Goal: Task Accomplishment & Management: Complete application form

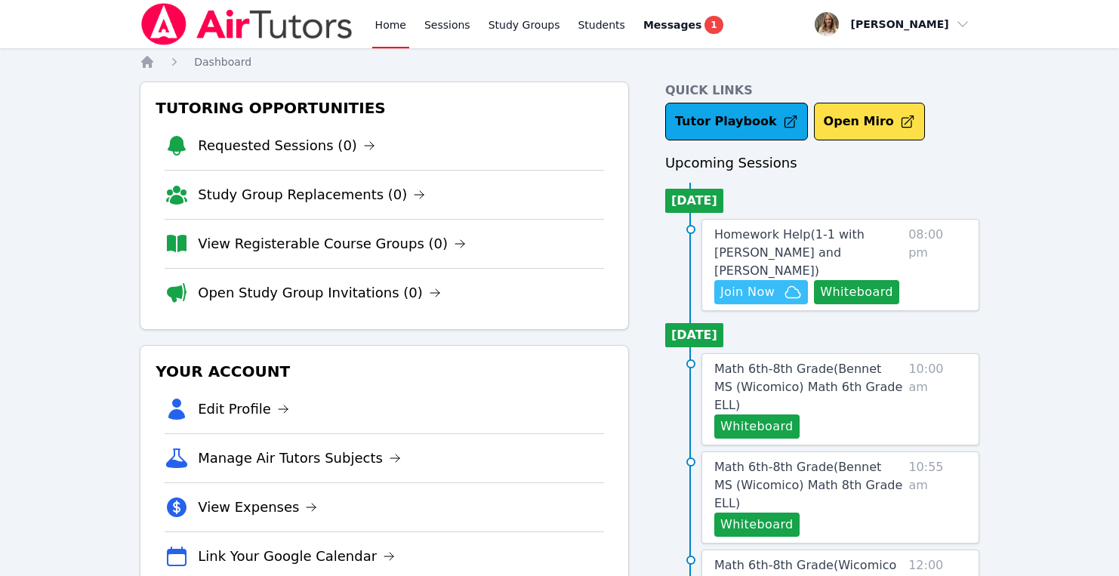
click at [756, 283] on span "Join Now" at bounding box center [747, 292] width 54 height 18
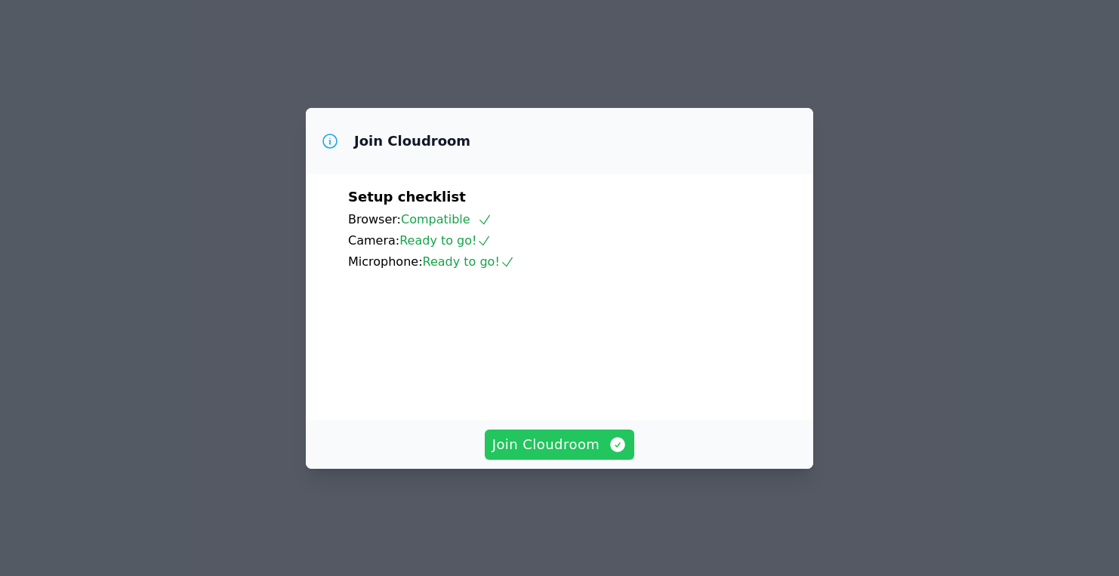
click at [574, 455] on span "Join Cloudroom" at bounding box center [559, 444] width 135 height 21
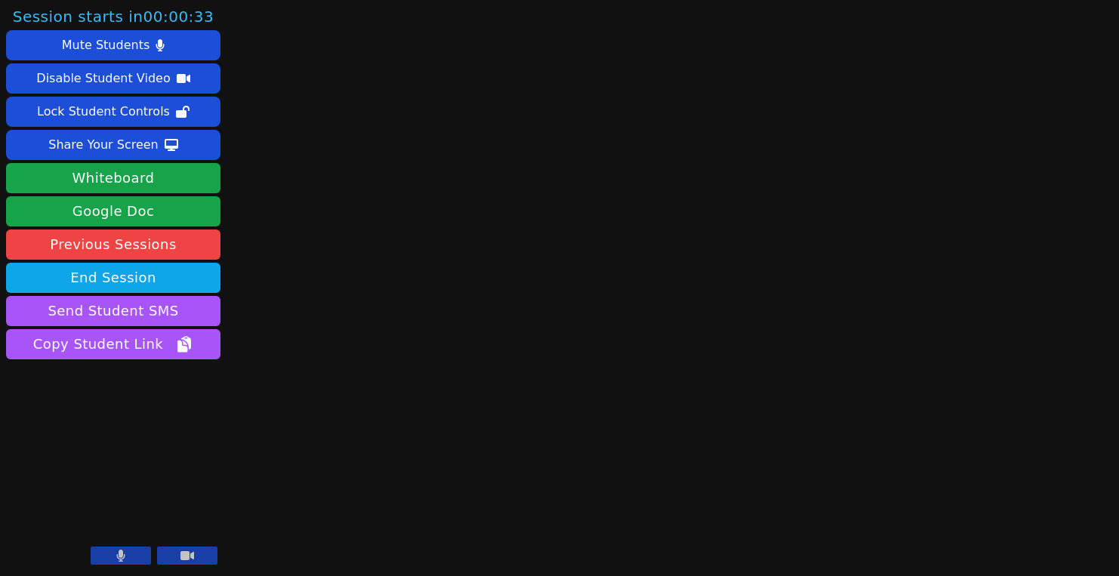
click at [181, 556] on icon at bounding box center [187, 555] width 14 height 9
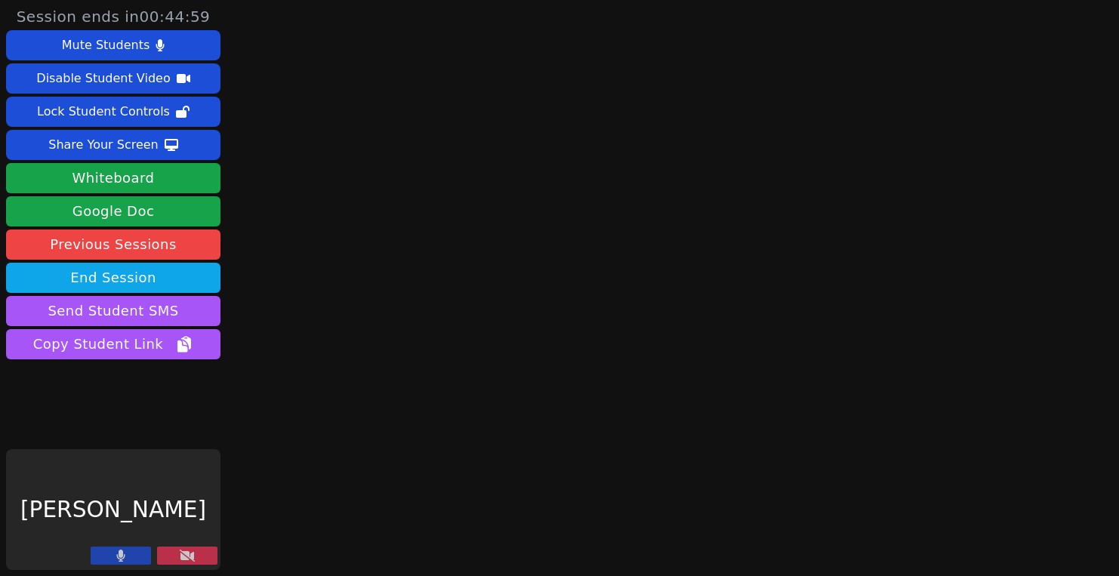
click at [181, 557] on icon at bounding box center [187, 556] width 15 height 12
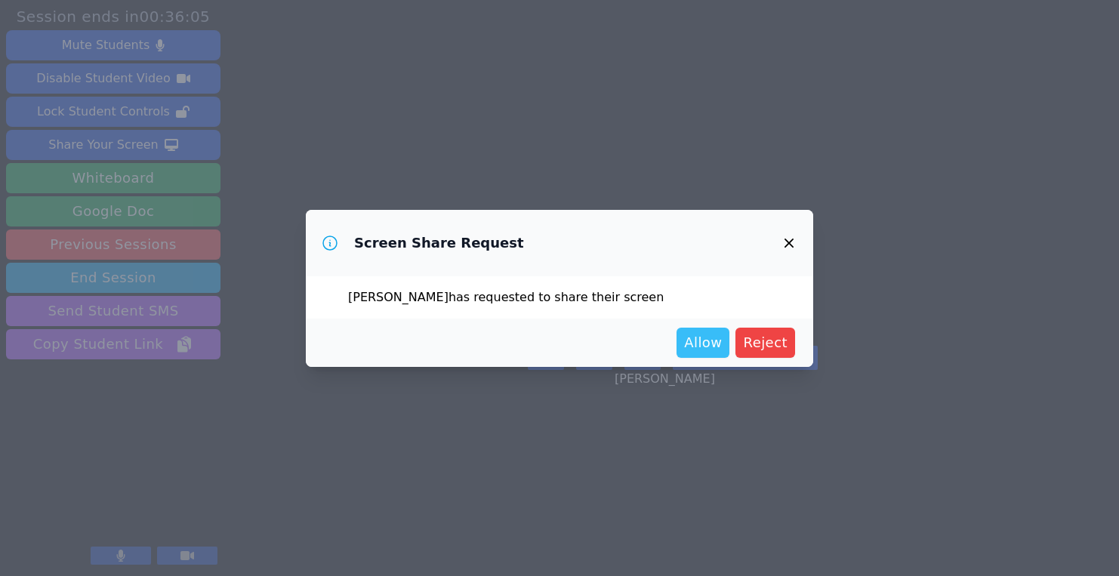
click at [699, 338] on span "Allow" at bounding box center [703, 342] width 38 height 21
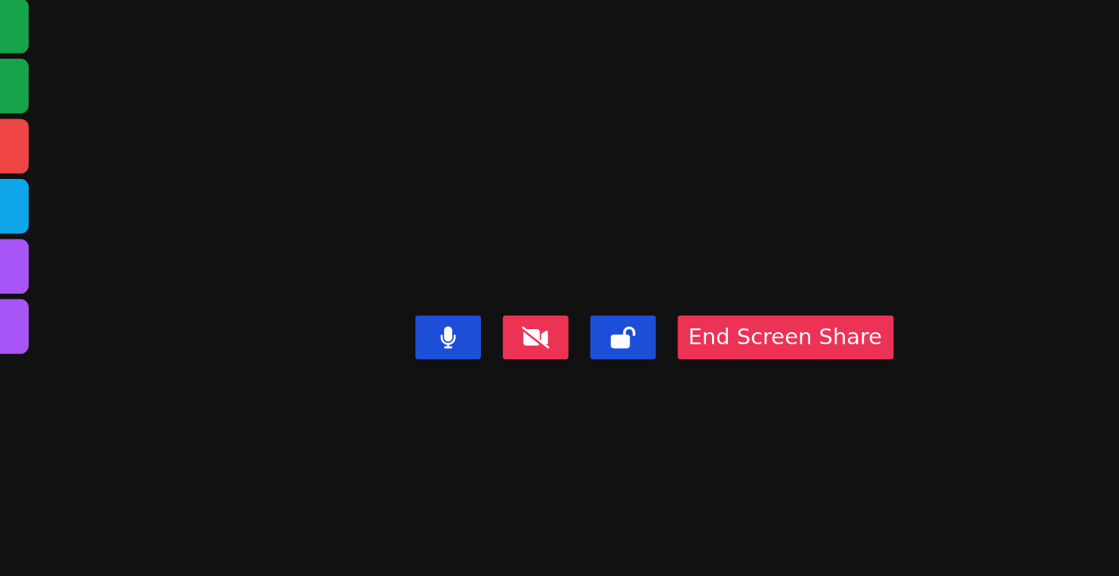
click at [453, 332] on video at bounding box center [566, 257] width 226 height 149
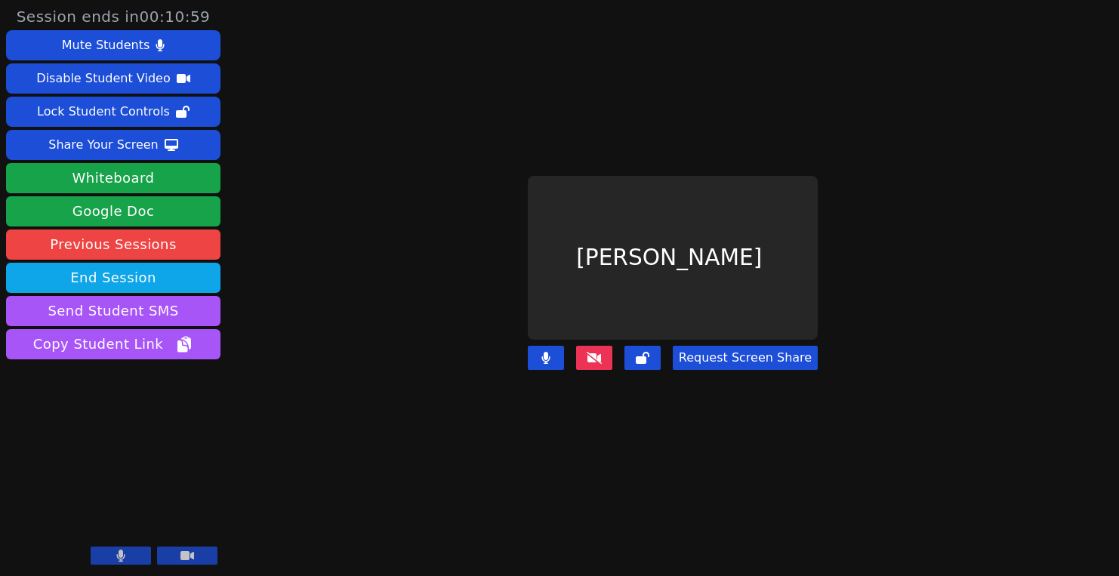
click at [599, 354] on icon at bounding box center [594, 358] width 15 height 12
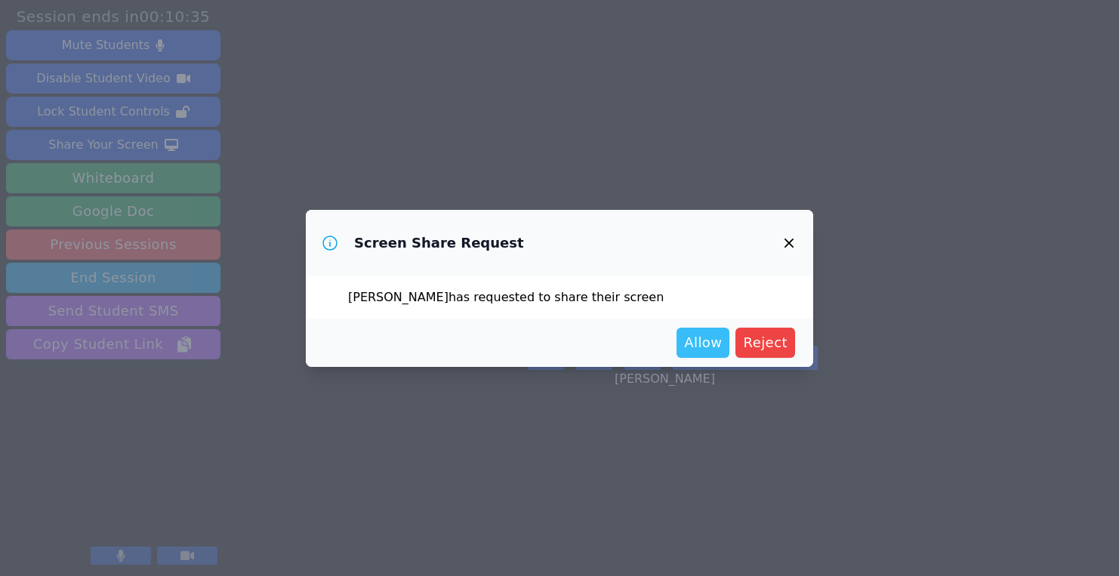
click at [719, 340] on span "Allow" at bounding box center [703, 342] width 38 height 21
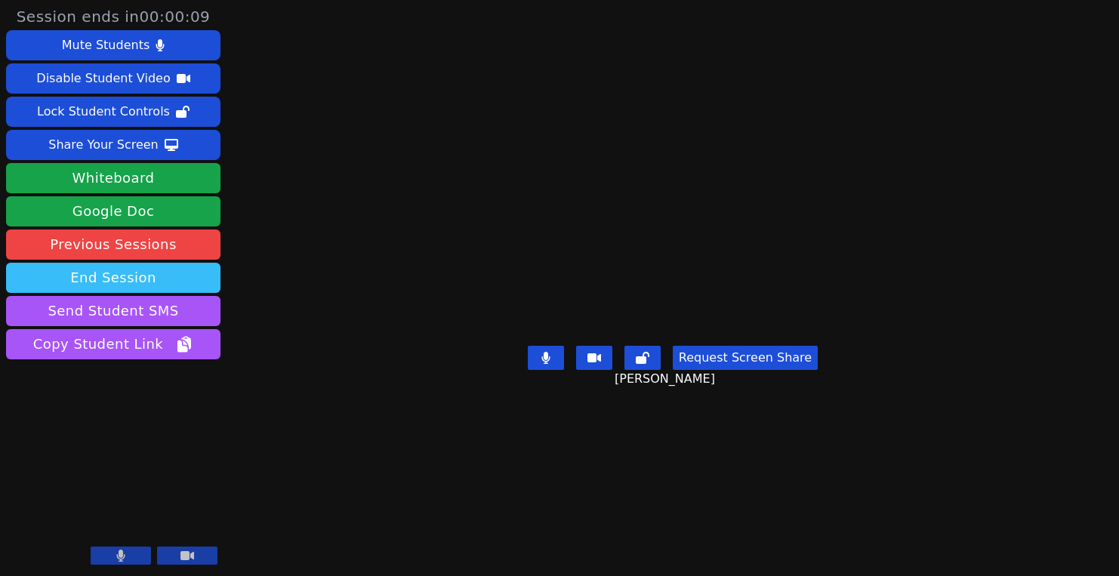
click at [199, 277] on button "End Session" at bounding box center [113, 278] width 214 height 30
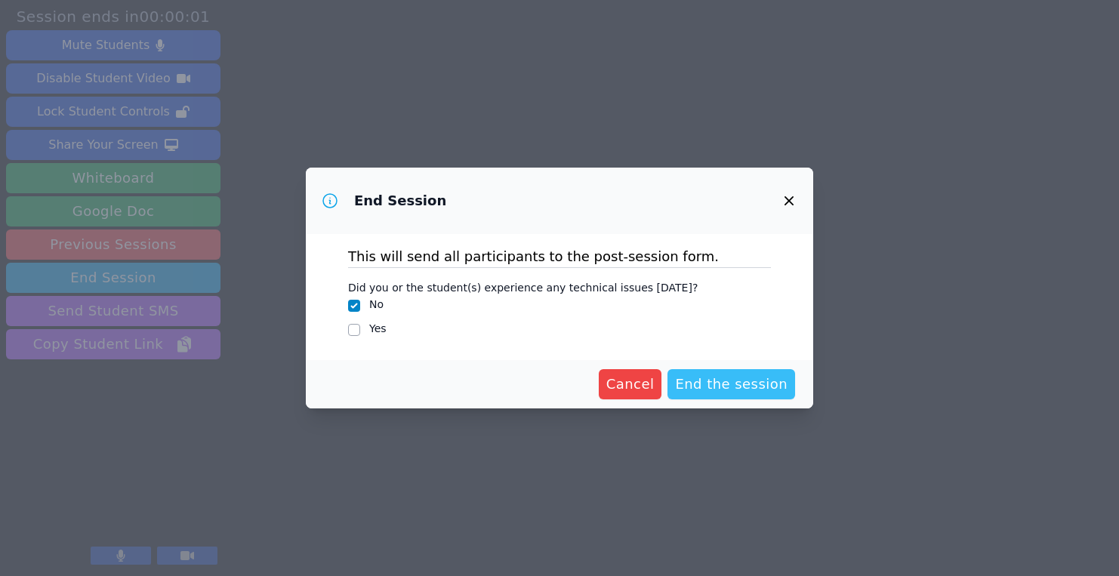
click at [718, 386] on span "End the session" at bounding box center [731, 384] width 112 height 21
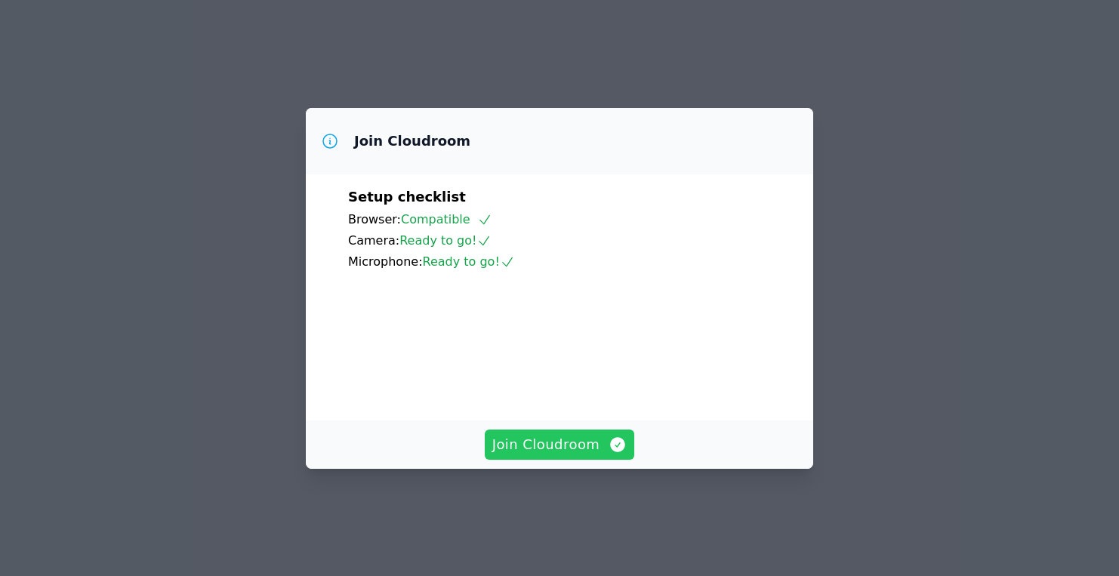
click at [520, 455] on span "Join Cloudroom" at bounding box center [559, 444] width 135 height 21
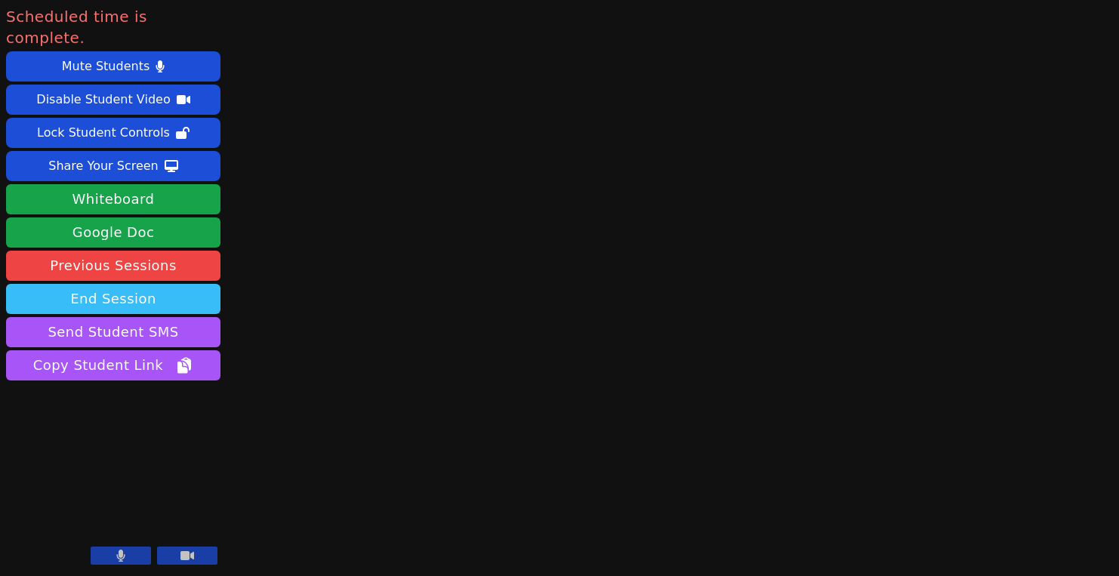
click at [100, 284] on button "End Session" at bounding box center [113, 299] width 214 height 30
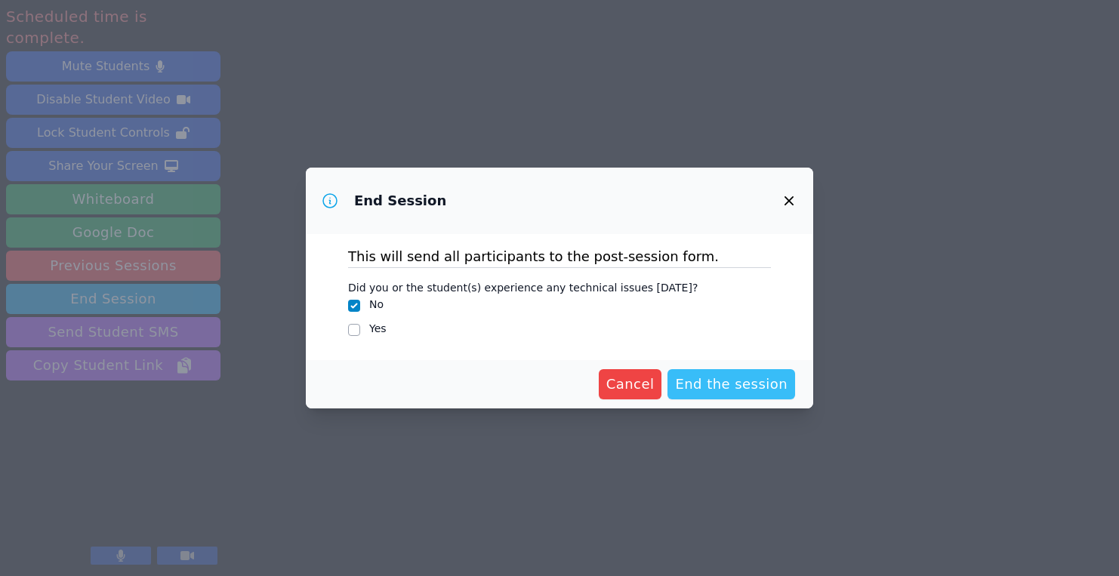
click at [704, 386] on span "End the session" at bounding box center [731, 384] width 112 height 21
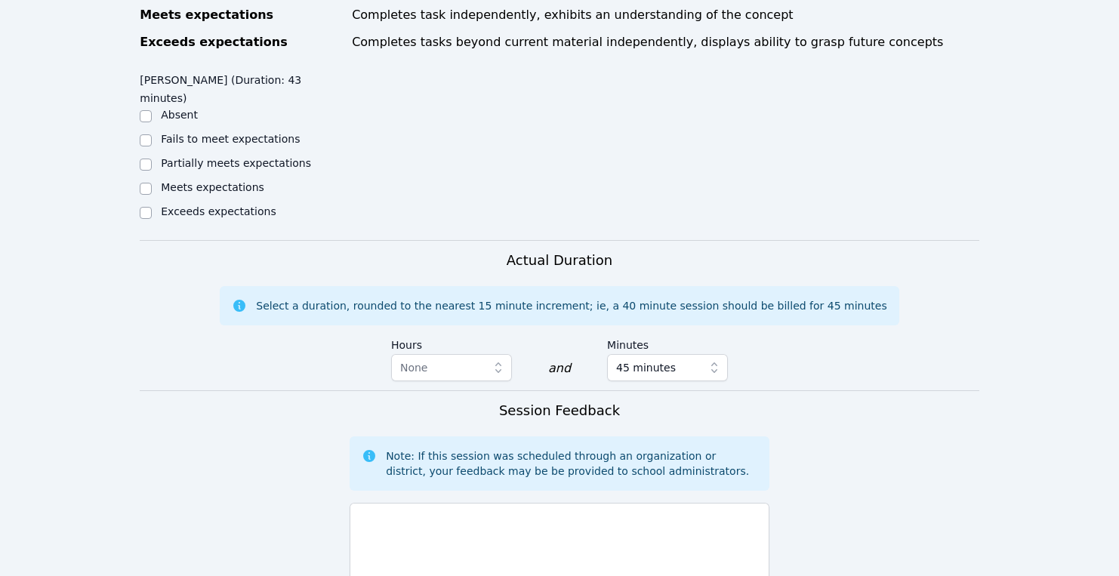
scroll to position [835, 0]
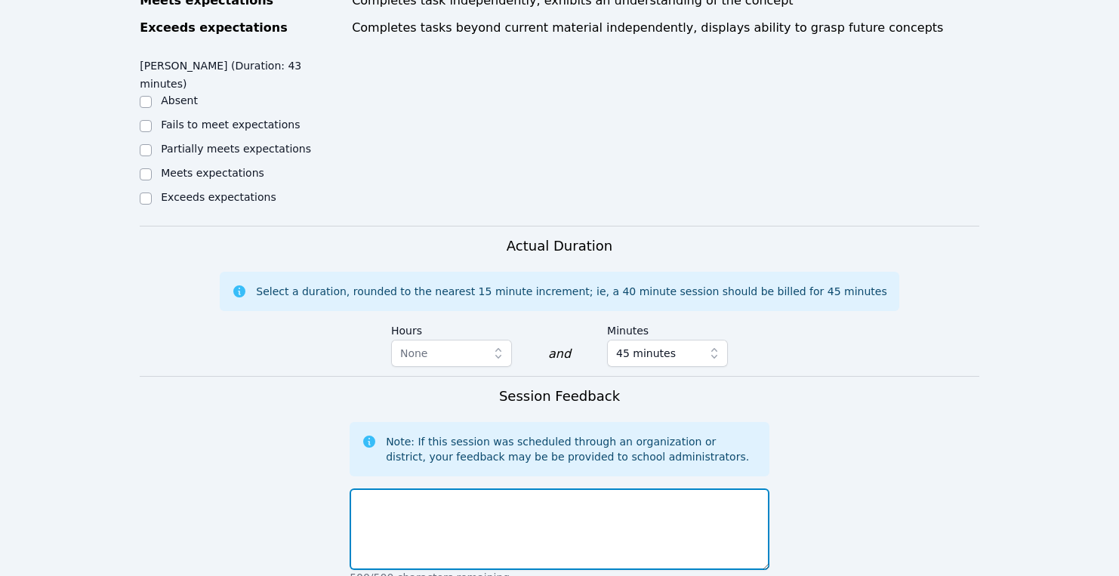
click at [429, 488] on textarea at bounding box center [560, 529] width 420 height 82
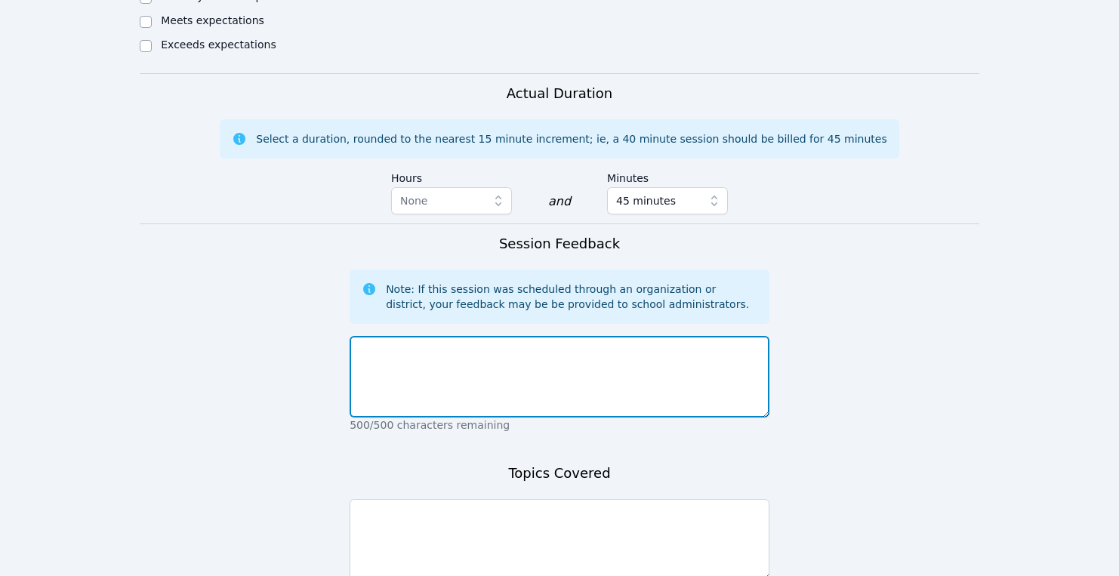
scroll to position [988, 0]
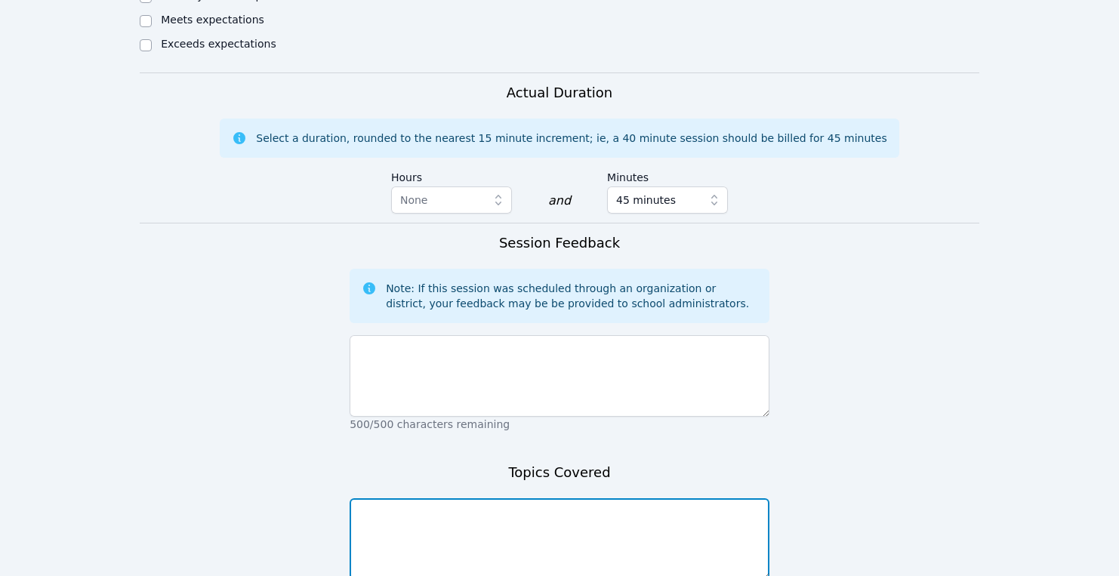
click at [392, 498] on textarea at bounding box center [560, 539] width 420 height 82
click at [433, 498] on textarea "French: Personal Finance: Watched a video and analyzed it" at bounding box center [560, 539] width 420 height 82
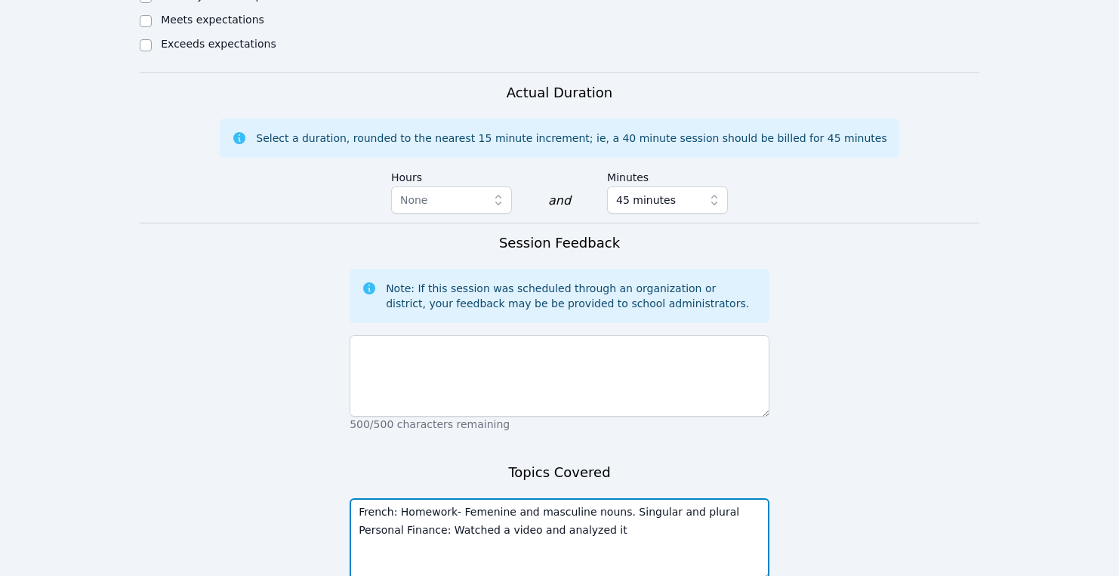
click at [504, 498] on textarea "French: Homework- Femenine and masculine nouns. Singular and plural Personal Fi…" at bounding box center [560, 539] width 420 height 82
click at [540, 498] on textarea "French: Homework- Femenin and masculine nouns. Singular and plural Personal Fin…" at bounding box center [560, 539] width 420 height 82
click at [498, 498] on textarea "French: Homework- Femenin and masculine nouns. Singular and plural Personal Fin…" at bounding box center [560, 539] width 420 height 82
click at [716, 498] on textarea "French: Homework- Femenine and masculine nouns. Singular and plural Personal Fi…" at bounding box center [560, 539] width 420 height 82
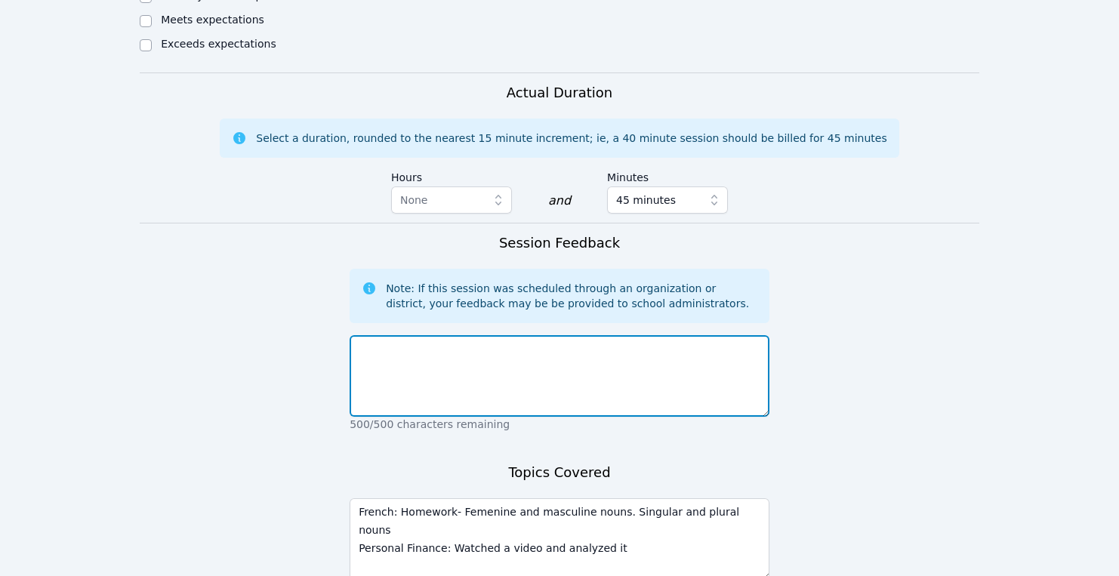
click at [545, 335] on textarea at bounding box center [560, 376] width 420 height 82
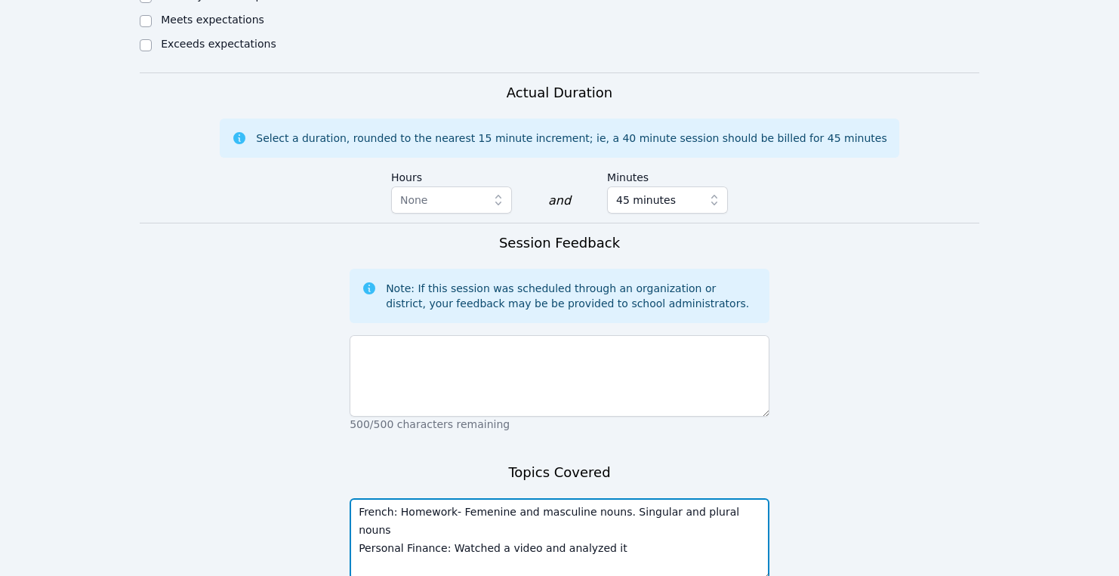
click at [621, 498] on textarea "French: Homework- Femenine and masculine nouns. Singular and plural nouns Perso…" at bounding box center [560, 539] width 420 height 82
click at [722, 498] on textarea "French: Homework- Femenine and masculine nouns. going from singular and plural …" at bounding box center [560, 539] width 420 height 82
click at [615, 498] on textarea "French: Homework- Femenine and masculine nouns. going from singular to plural n…" at bounding box center [560, 539] width 420 height 82
click at [458, 498] on textarea "French: Homework- Femenine and masculine nouns, going from singular to plural n…" at bounding box center [560, 539] width 420 height 82
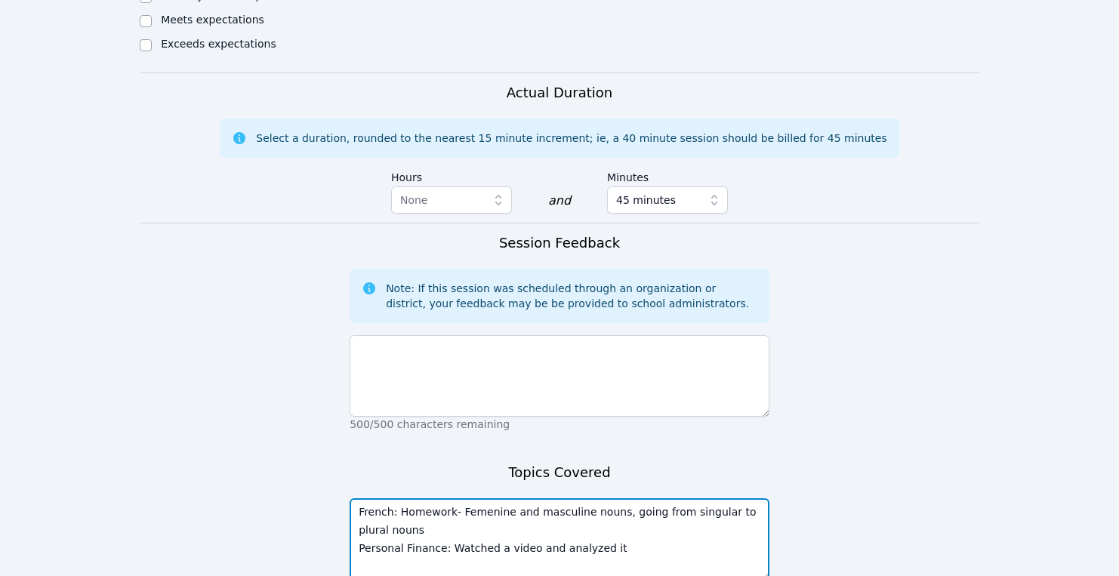
click at [464, 498] on textarea "French: Homework- Femenine and masculine nouns, going from singular to plural n…" at bounding box center [560, 539] width 420 height 82
type textarea "French: Homework- Recognizing femenine and masculine nouns, going from singular…"
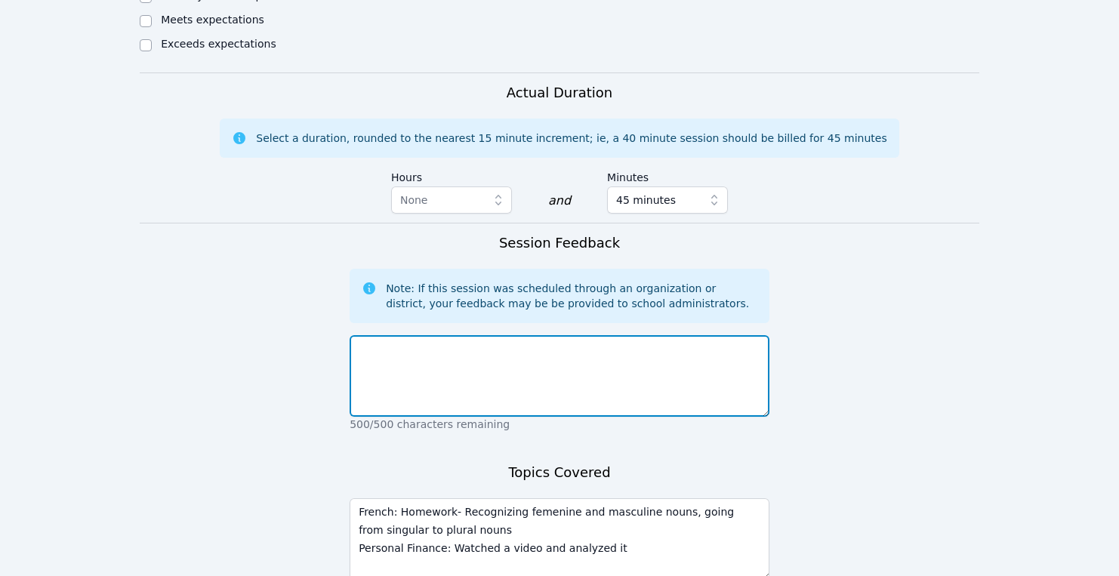
click at [547, 335] on textarea at bounding box center [560, 376] width 420 height 82
click at [483, 335] on textarea "Good session. [PERSON_NAME] was engage" at bounding box center [560, 376] width 420 height 82
click at [578, 335] on textarea "Good session. [PERSON_NAME] was on time and engage" at bounding box center [560, 376] width 420 height 82
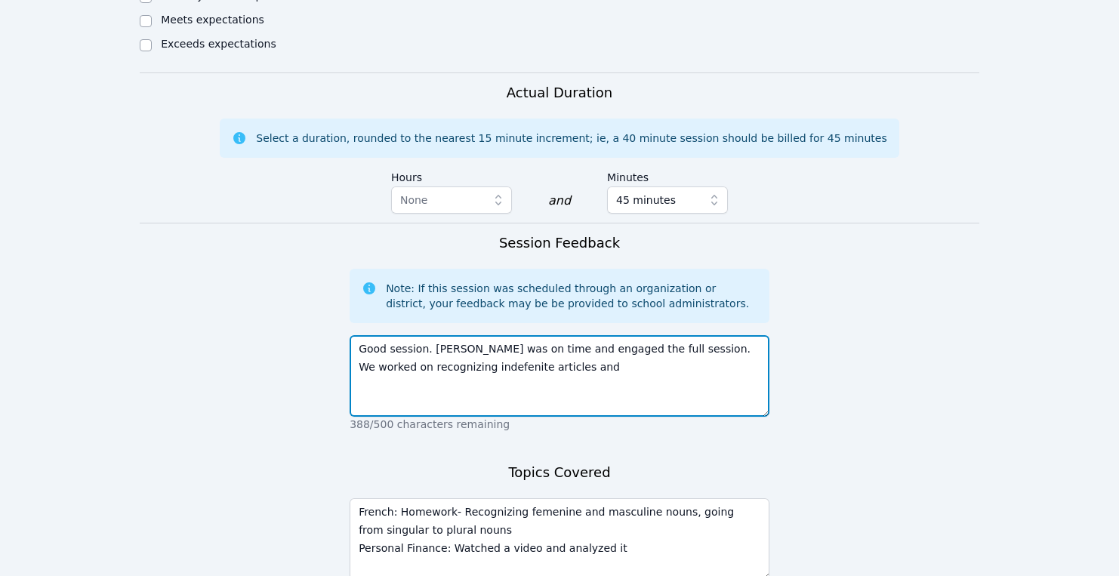
click at [446, 335] on textarea "Good session. [PERSON_NAME] was on time and engaged the full session. We worked…" at bounding box center [560, 376] width 420 height 82
click at [565, 335] on textarea "Good session. [PERSON_NAME] was on time and engaged the full session. We worked…" at bounding box center [560, 376] width 420 height 82
click at [542, 335] on textarea "Good session. [PERSON_NAME] was on time and engaged the full session. We worked…" at bounding box center [560, 376] width 420 height 82
drag, startPoint x: 629, startPoint y: 278, endPoint x: 531, endPoint y: 277, distance: 98.1
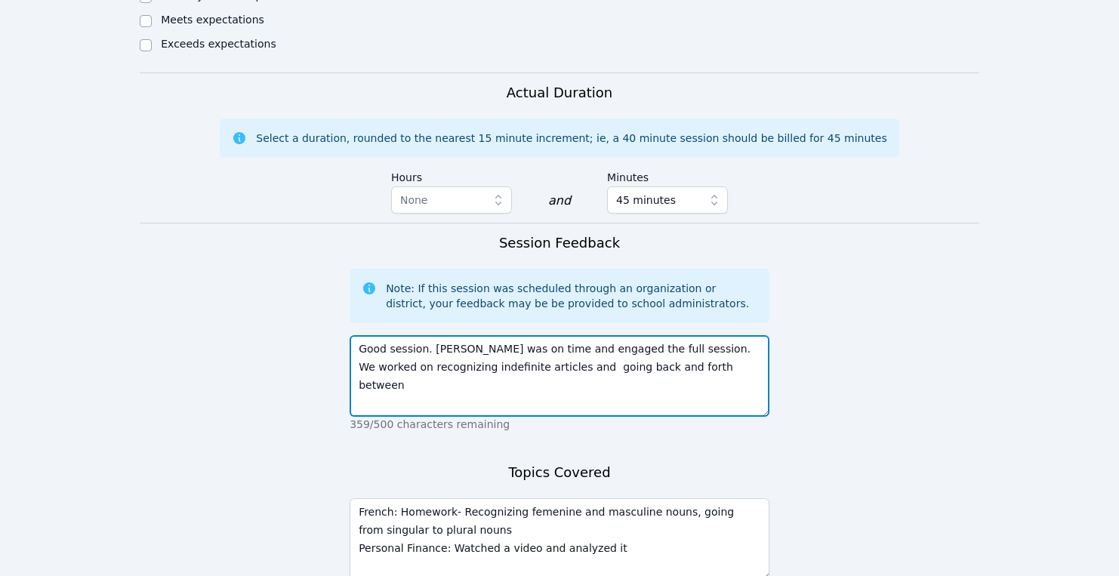
click at [531, 335] on textarea "Good session. [PERSON_NAME] was on time and engaged the full session. We worked…" at bounding box center [560, 376] width 420 height 82
click at [598, 335] on textarea "Good session. [PERSON_NAME] was on time and engaged the full session. We worked…" at bounding box center [560, 376] width 420 height 82
click at [620, 335] on textarea "Good session. [PERSON_NAME] was on time and engaged the full session. We worked…" at bounding box center [560, 376] width 420 height 82
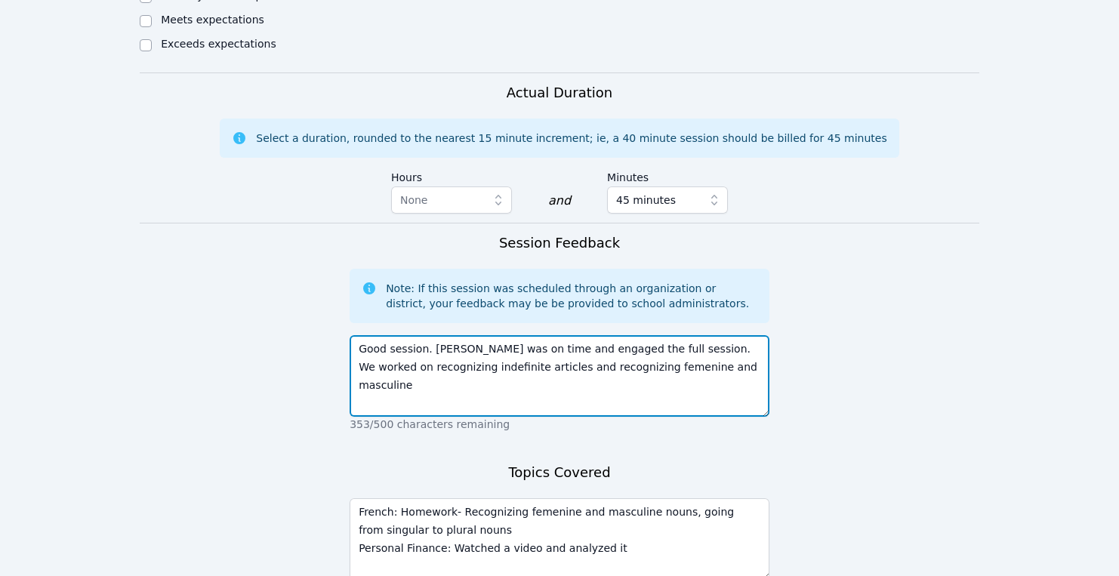
type textarea "Good session. [PERSON_NAME] was on time and engaged the full session. We worked…"
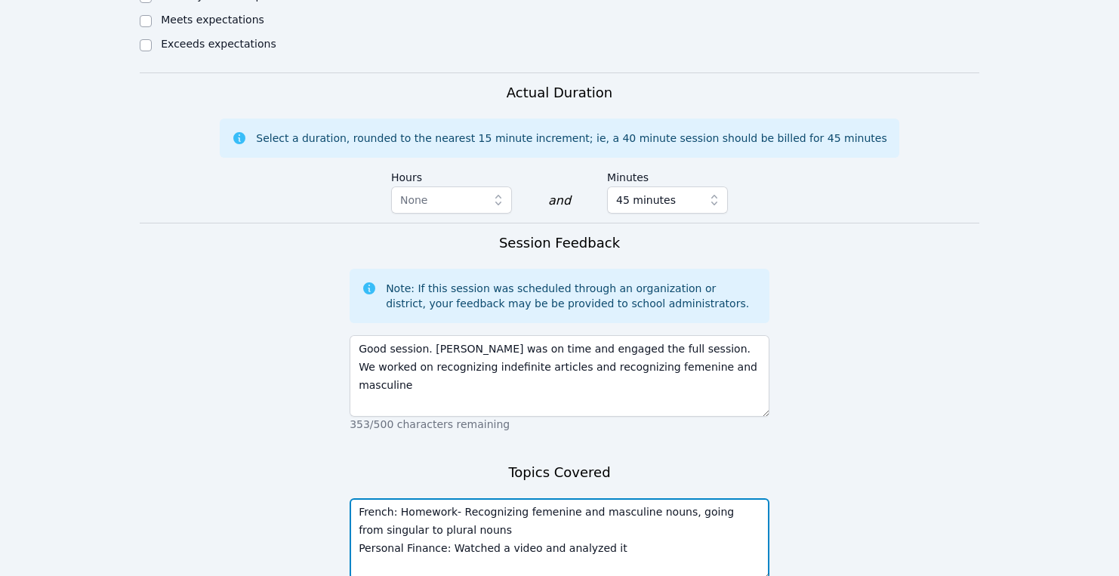
click at [543, 498] on textarea "French: Homework- Recognizing femenine and masculine nouns, going from singular…" at bounding box center [560, 539] width 420 height 82
type textarea "French: Homework- Recognizing feminine and masculine nouns, going from singular…"
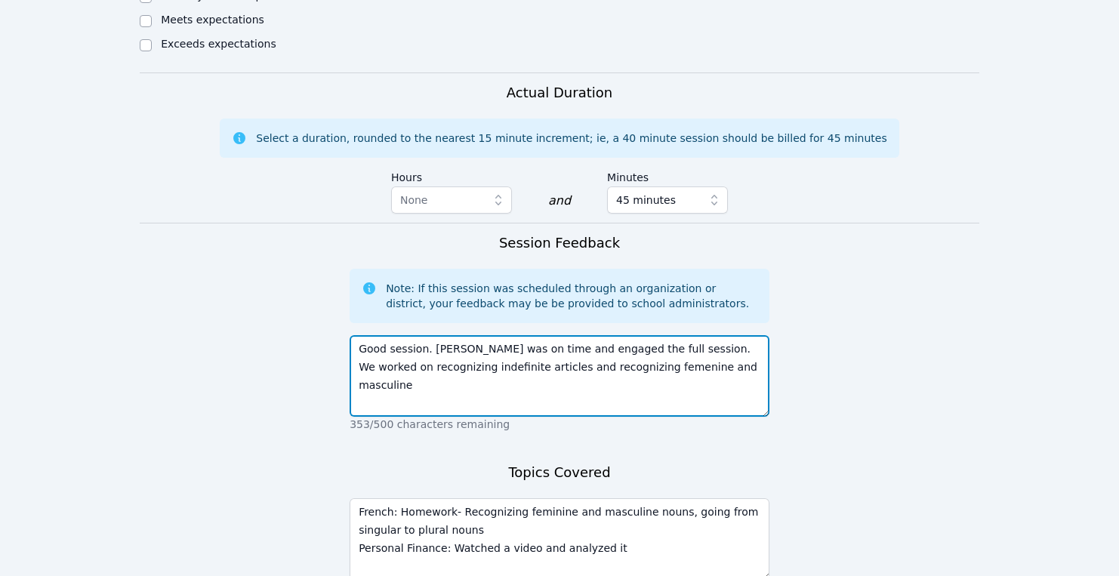
click at [608, 335] on textarea "Good session. [PERSON_NAME] was on time and engaged the full session. We worked…" at bounding box center [560, 376] width 420 height 82
click at [375, 335] on textarea "Good session. [PERSON_NAME] was on time and engaged the full session. We worked…" at bounding box center [560, 376] width 420 height 82
click at [642, 335] on textarea "Good session. [PERSON_NAME] was on time and engaged the full session. We worked…" at bounding box center [560, 376] width 420 height 82
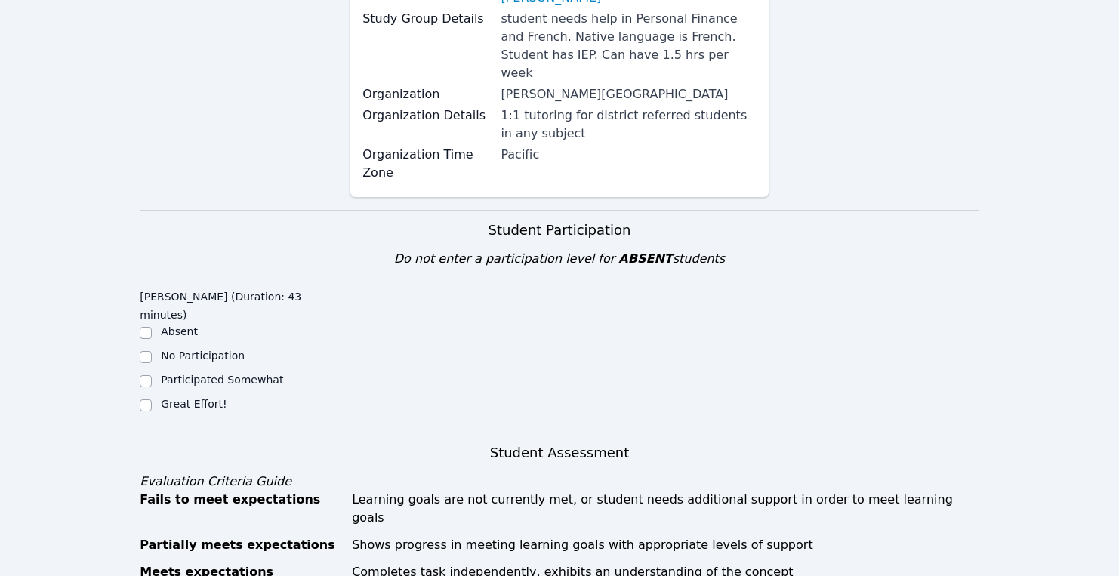
scroll to position [285, 0]
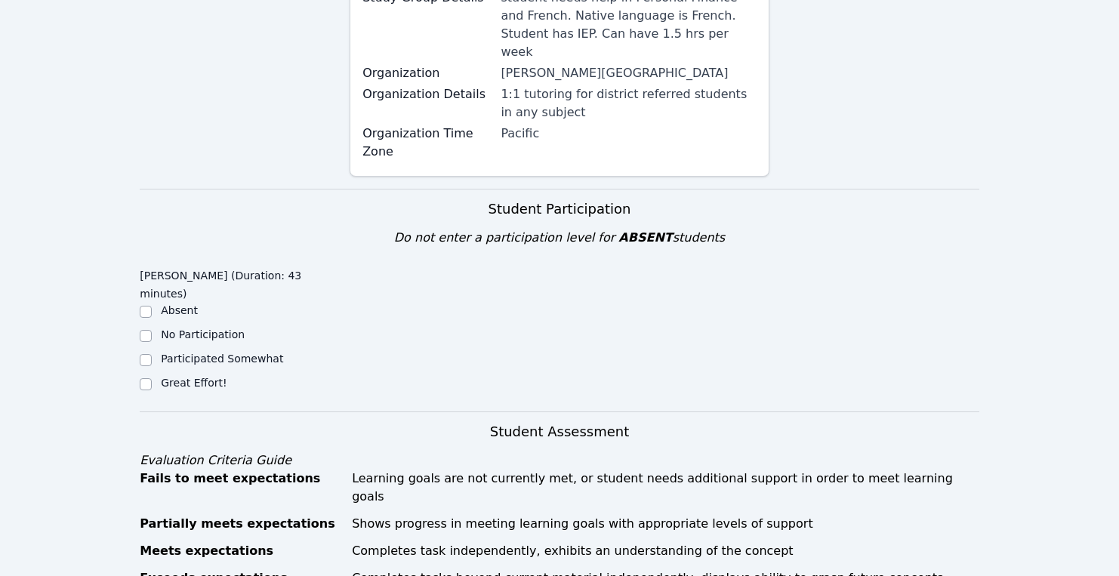
type textarea "Good session. [PERSON_NAME] was on time and engaged the full session. We worked…"
click at [185, 377] on label "Great Effort!" at bounding box center [194, 383] width 66 height 12
click at [152, 378] on input "Great Effort!" at bounding box center [146, 384] width 12 height 12
checkbox input "true"
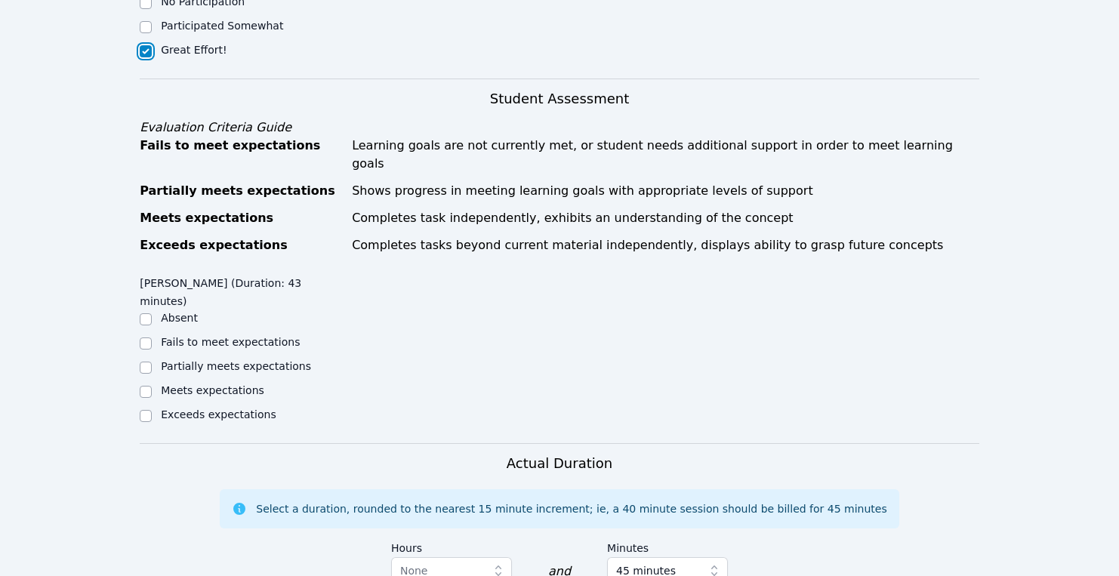
scroll to position [643, 0]
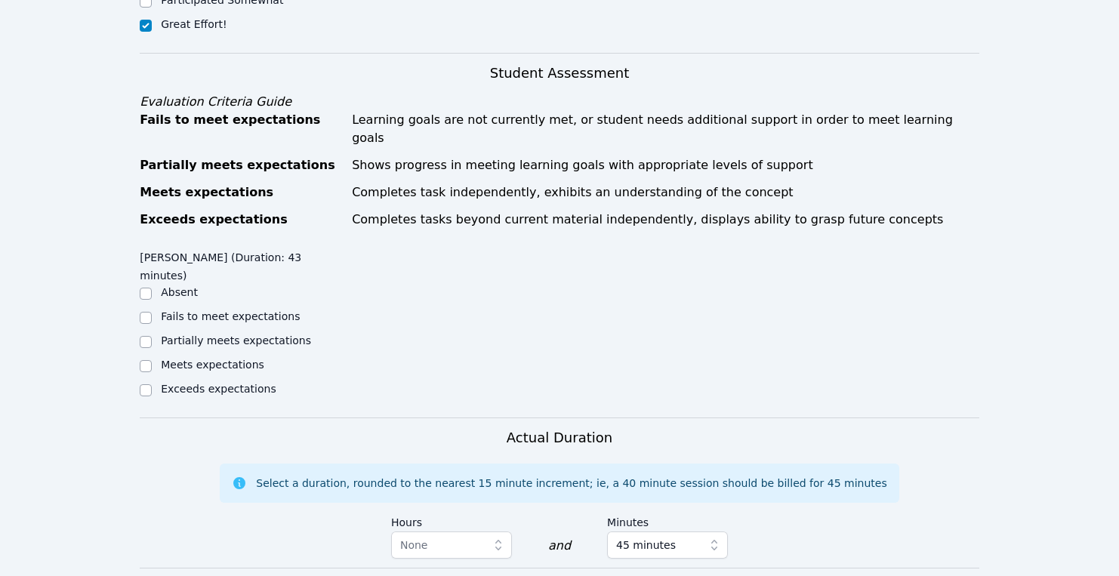
click at [167, 334] on label "Partially meets expectations" at bounding box center [236, 340] width 150 height 12
click at [152, 336] on input "Partially meets expectations" at bounding box center [146, 342] width 12 height 12
checkbox input "true"
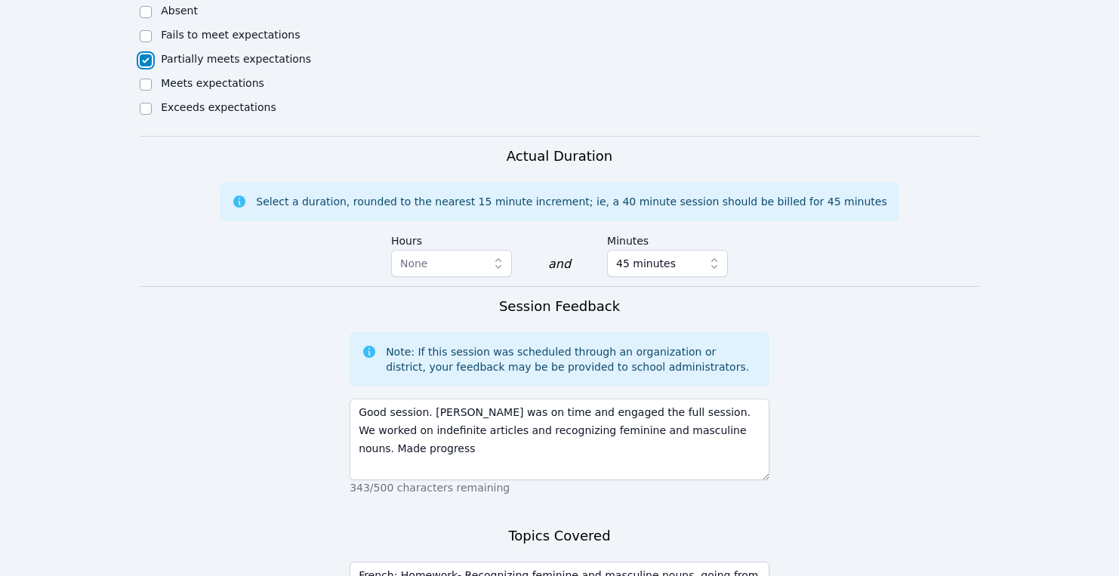
scroll to position [931, 0]
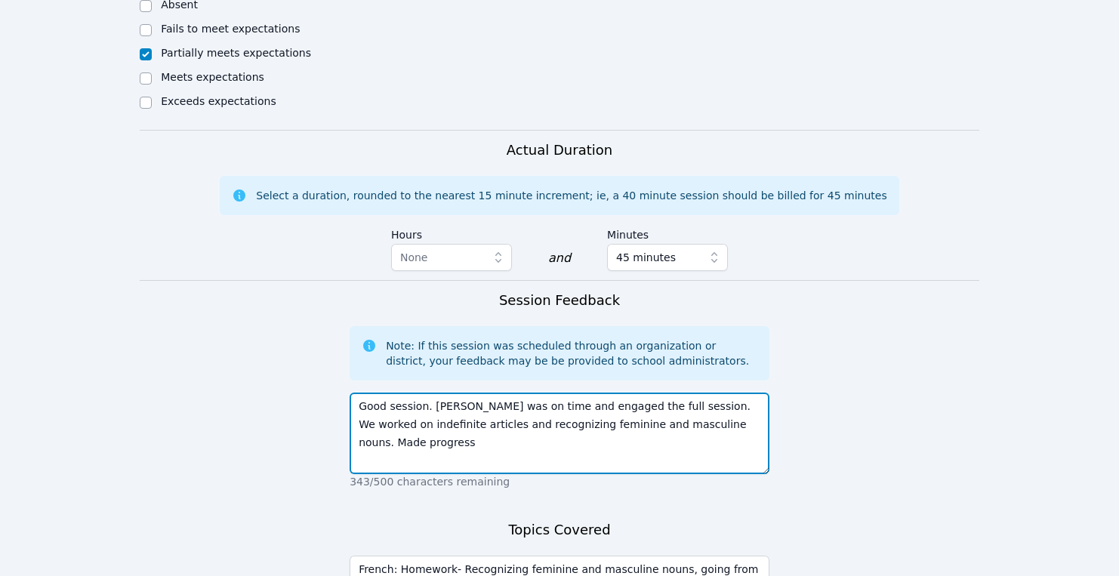
click at [751, 393] on textarea "Good session. [PERSON_NAME] was on time and engaged the full session. We worked…" at bounding box center [560, 434] width 420 height 82
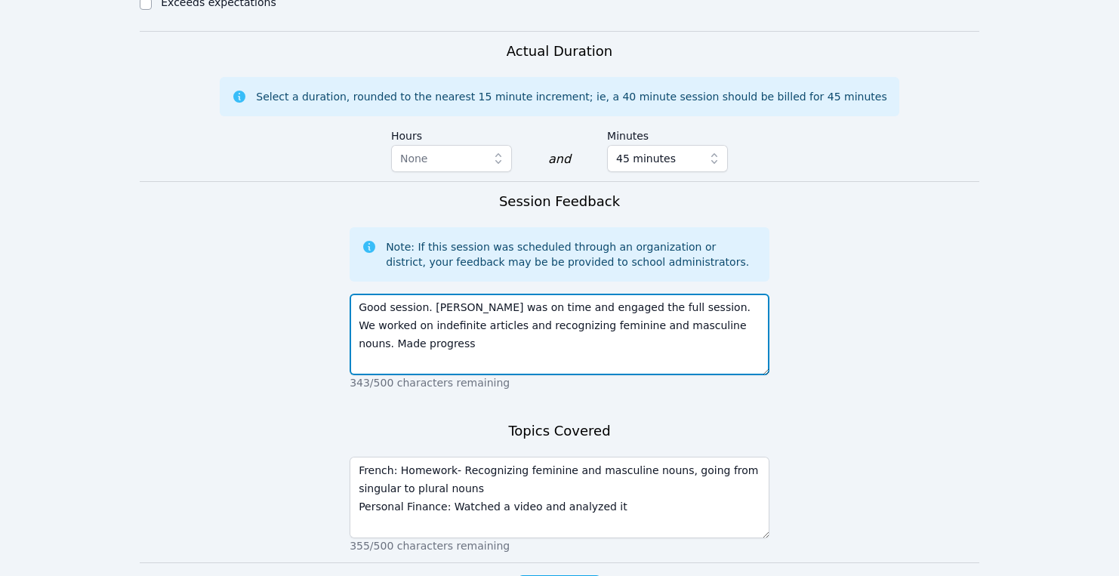
scroll to position [1041, 0]
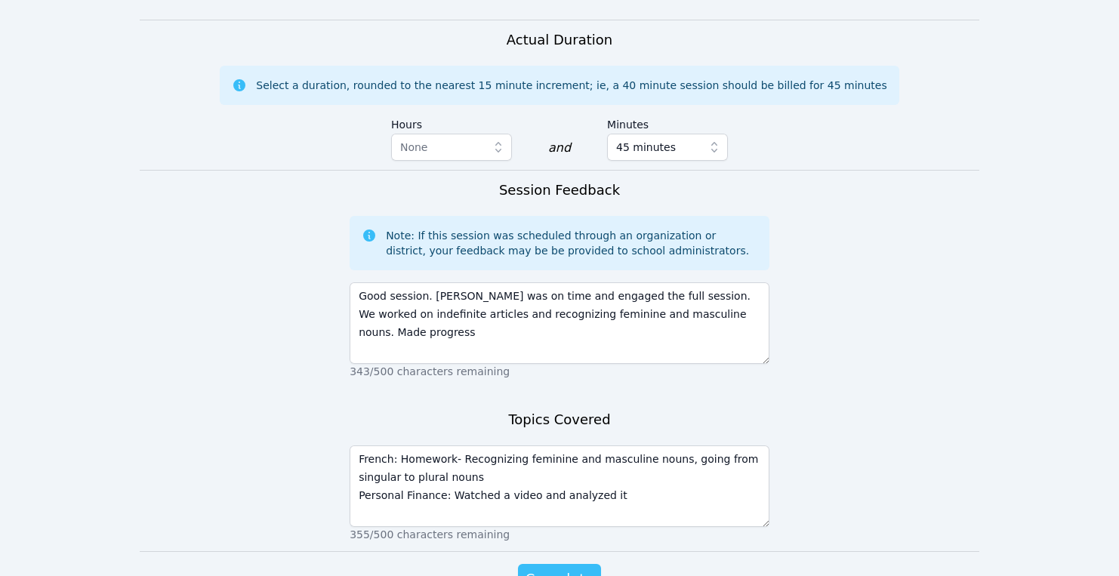
click at [552, 568] on span "Complete" at bounding box center [559, 578] width 68 height 21
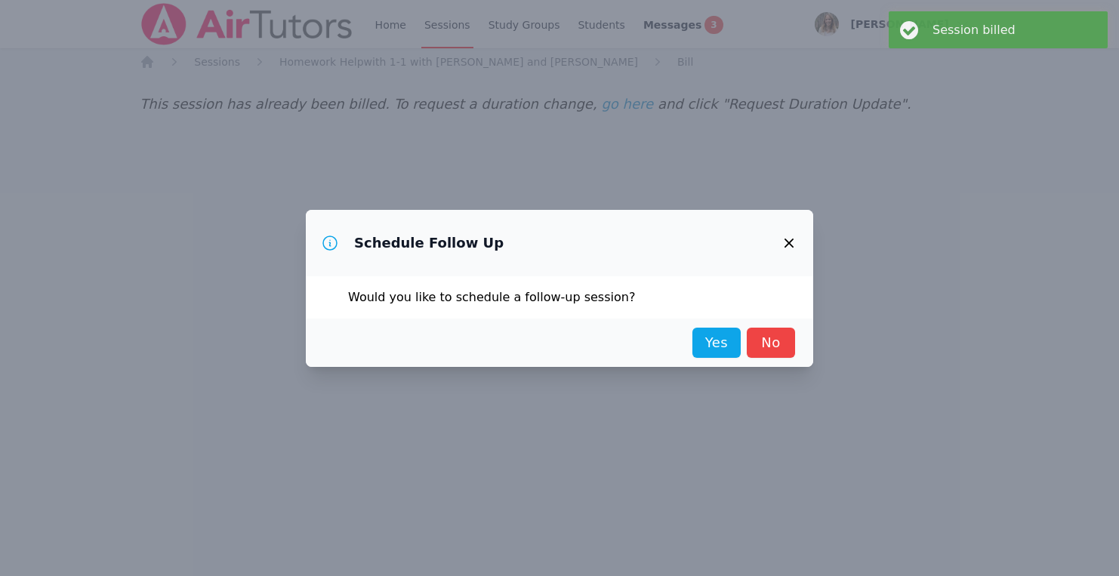
scroll to position [0, 0]
click at [720, 335] on link "Yes" at bounding box center [716, 343] width 48 height 30
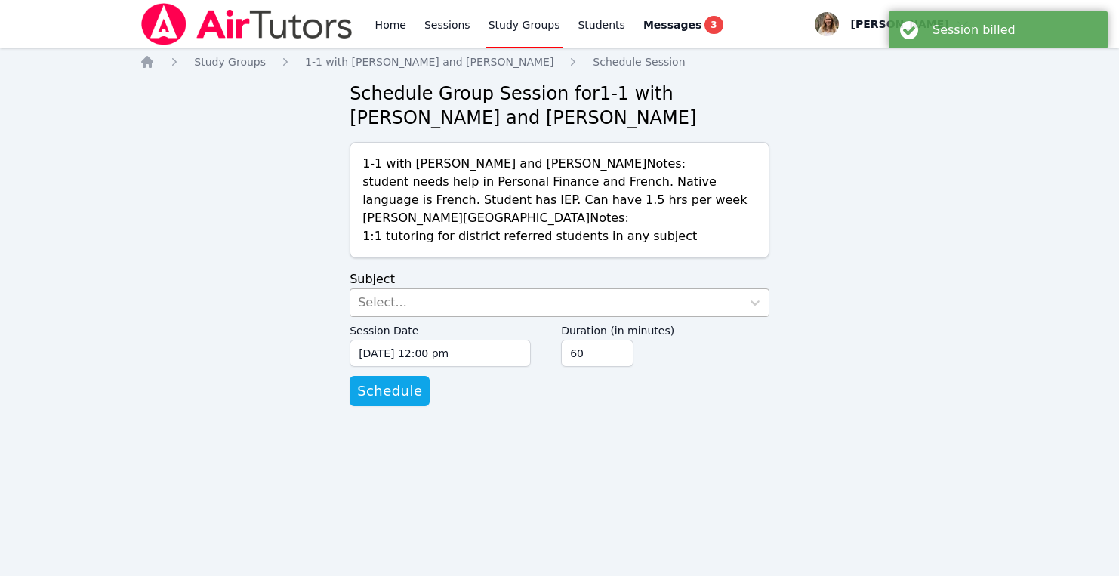
click at [448, 297] on div "Select..." at bounding box center [545, 302] width 390 height 27
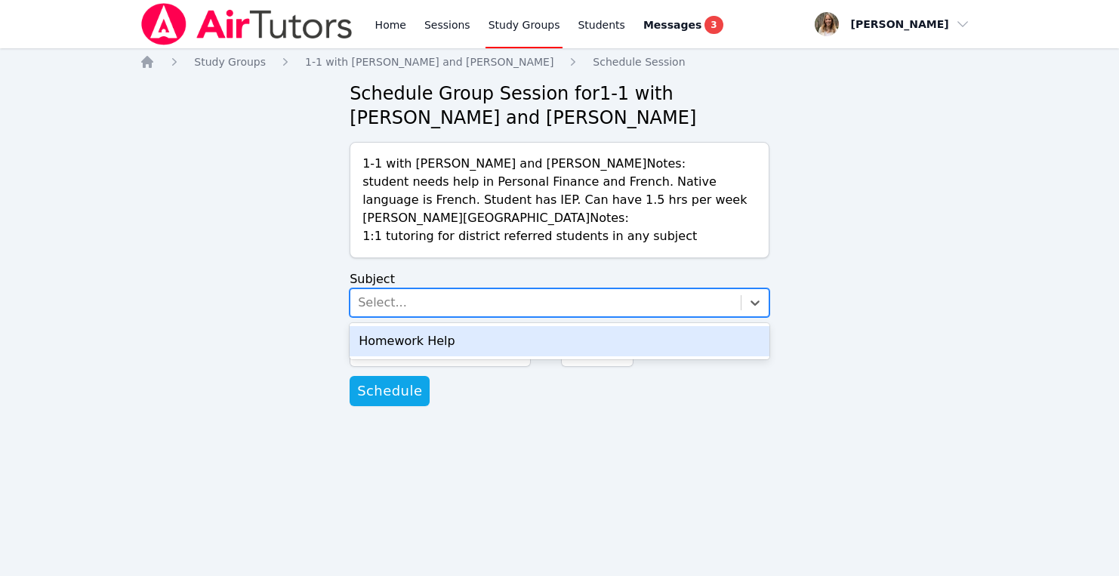
click at [440, 331] on div "Homework Help" at bounding box center [560, 341] width 420 height 30
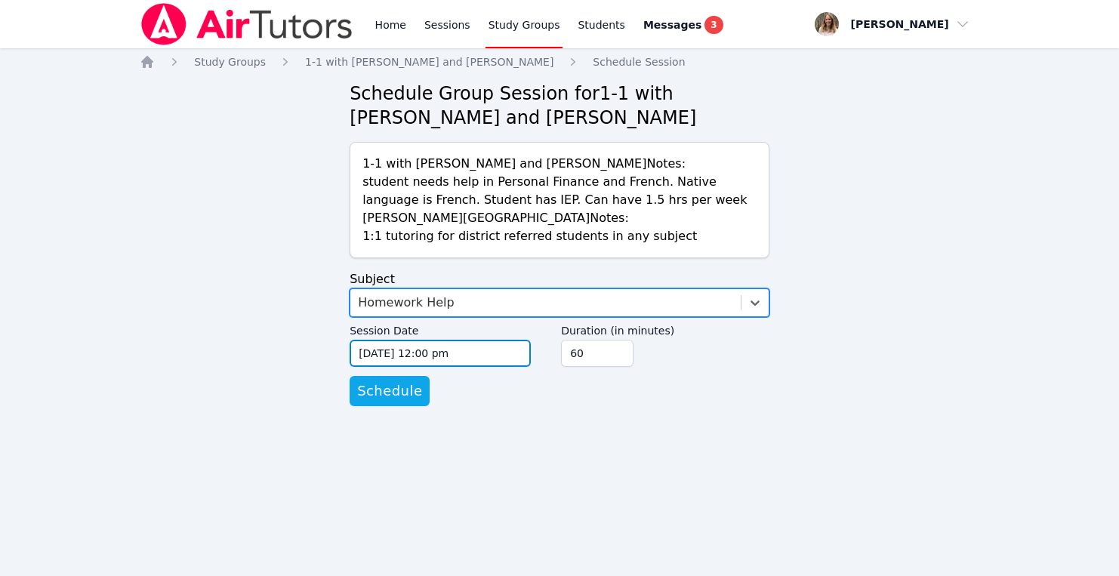
click at [439, 344] on input "[DATE] 12:00 pm" at bounding box center [440, 353] width 181 height 27
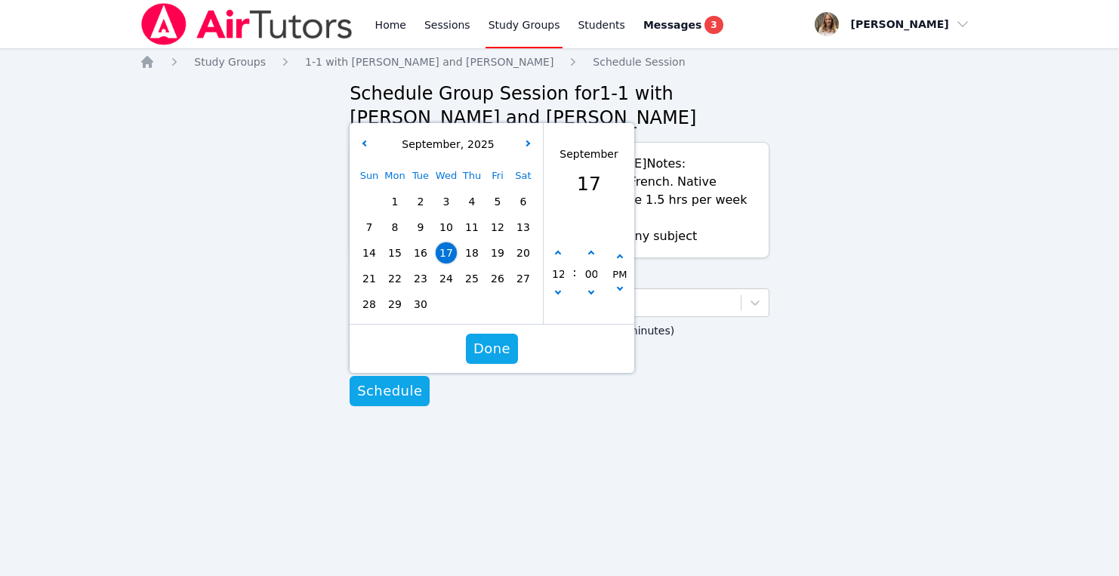
click at [392, 281] on span "22" at bounding box center [394, 278] width 21 height 21
click at [556, 257] on button "button" at bounding box center [557, 253] width 15 height 15
type input "[DATE] 01:00 pm"
type input "01"
click at [556, 257] on button "button" at bounding box center [557, 253] width 15 height 15
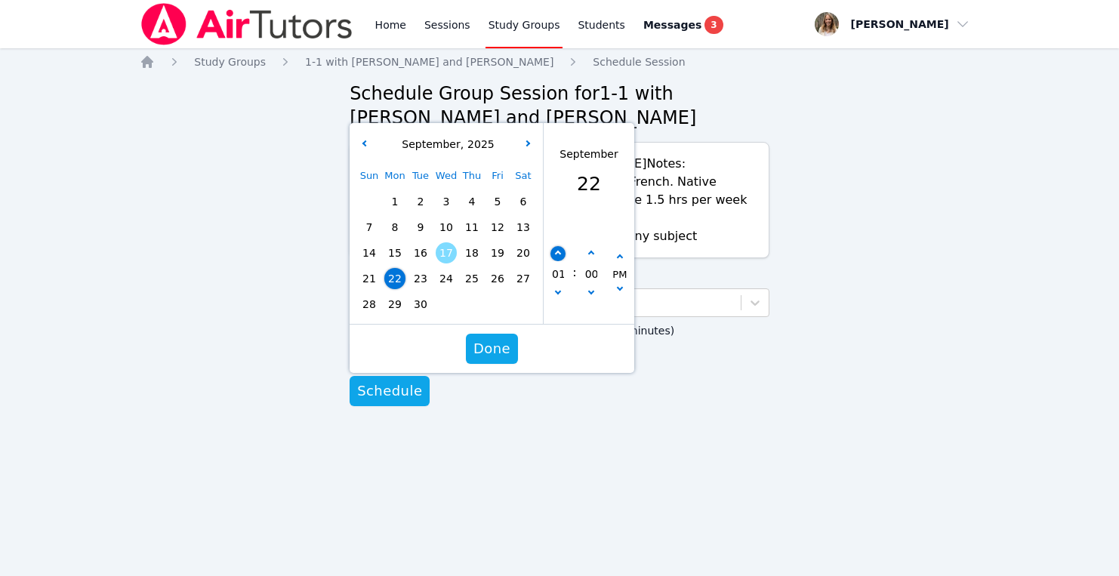
type input "[DATE] 02:00 pm"
type input "02"
click at [556, 257] on button "button" at bounding box center [557, 253] width 15 height 15
type input "[DATE] 03:00 pm"
type input "03"
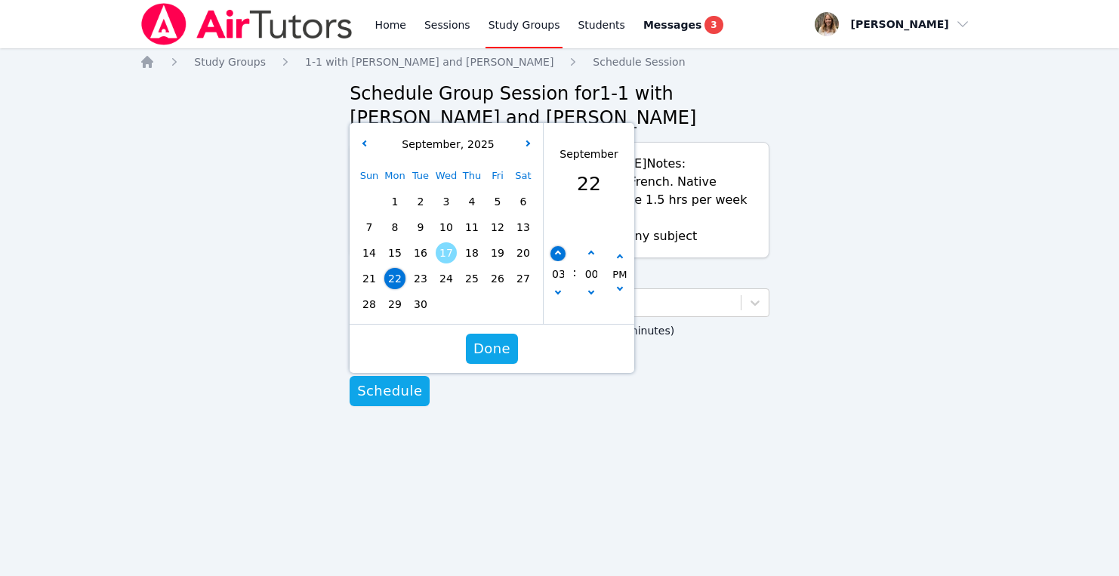
click at [556, 257] on button "button" at bounding box center [557, 253] width 15 height 15
type input "[DATE] 04:00 pm"
type input "04"
click at [556, 257] on button "button" at bounding box center [557, 253] width 15 height 15
type input "[DATE] 05:00 pm"
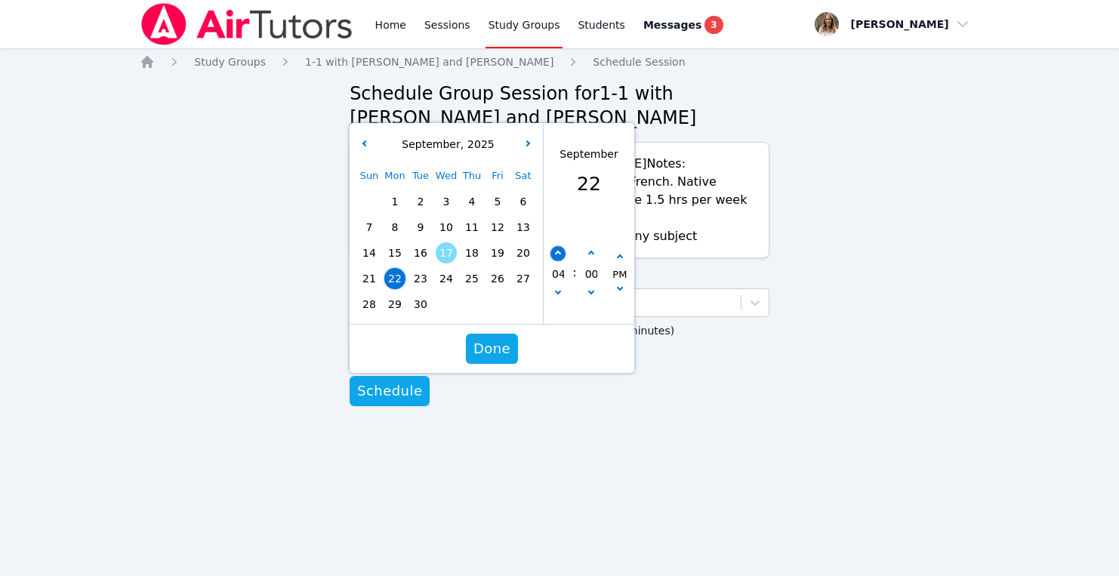
type input "05"
click at [556, 257] on button "button" at bounding box center [557, 253] width 15 height 15
type input "[DATE] 06:00 pm"
type input "06"
click at [556, 257] on button "button" at bounding box center [557, 253] width 15 height 15
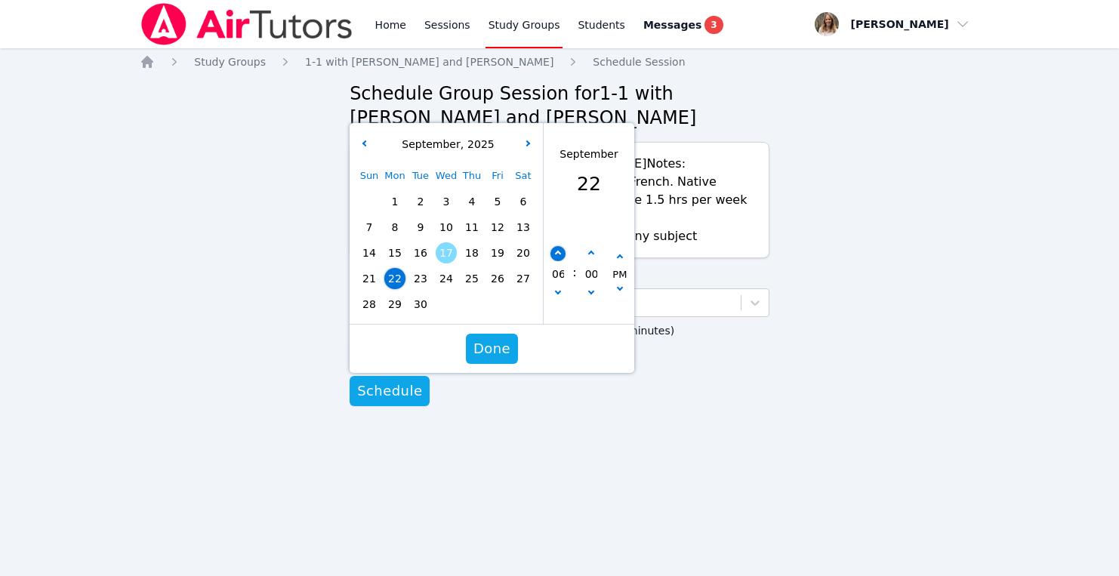
type input "[DATE] 07:00 pm"
type input "07"
click at [556, 257] on button "button" at bounding box center [557, 253] width 15 height 15
type input "[DATE] 08:00 pm"
type input "08"
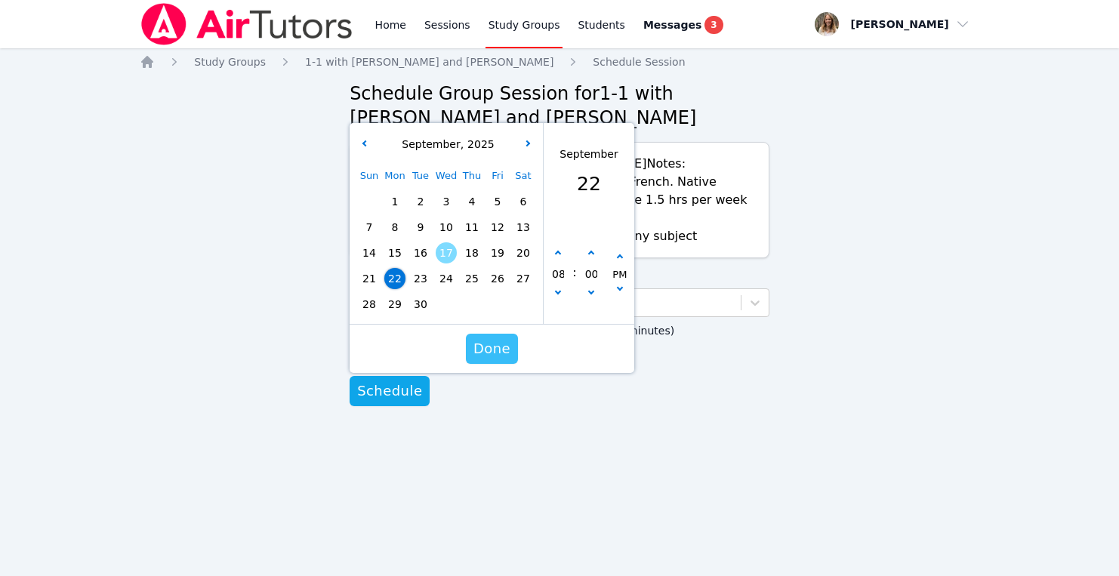
click at [482, 346] on span "Done" at bounding box center [491, 348] width 37 height 21
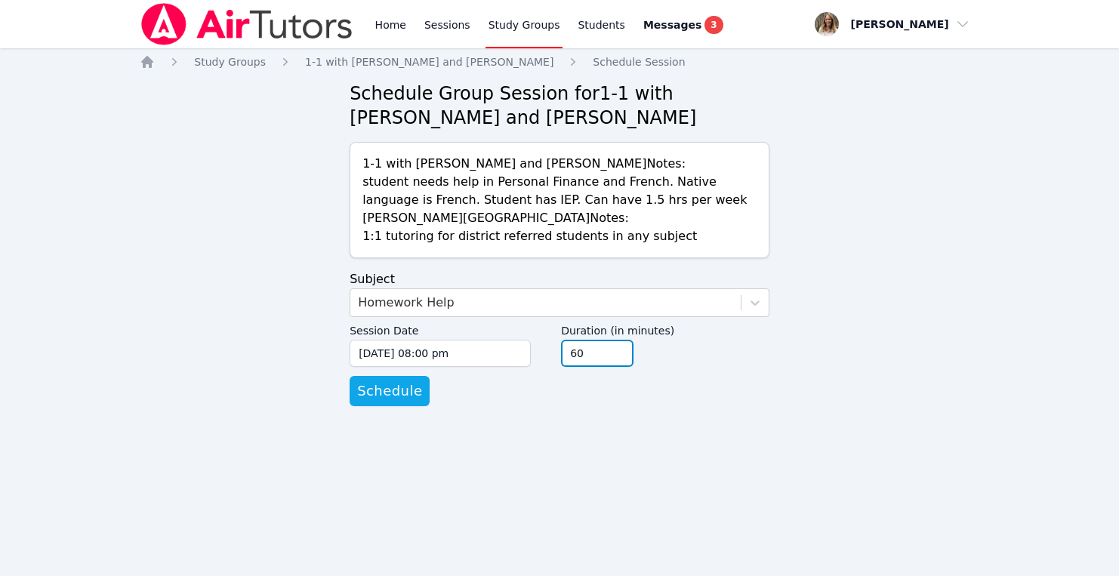
click at [584, 350] on input "60" at bounding box center [597, 353] width 72 height 27
type input "45"
click at [620, 359] on input "45" at bounding box center [597, 353] width 72 height 27
click at [390, 387] on span "Schedule" at bounding box center [389, 390] width 65 height 21
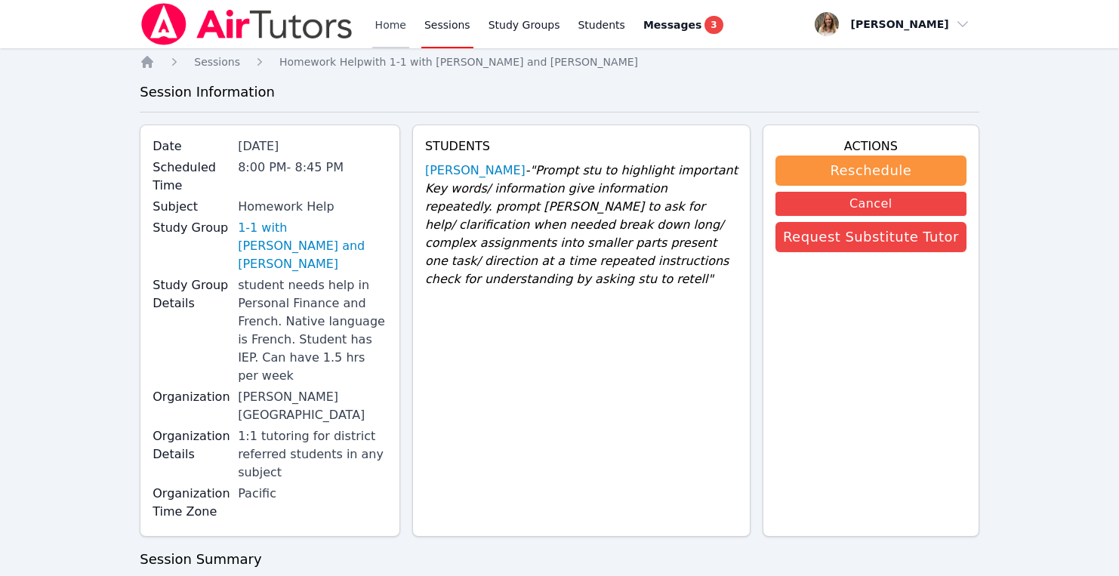
click at [392, 26] on link "Home" at bounding box center [390, 24] width 37 height 48
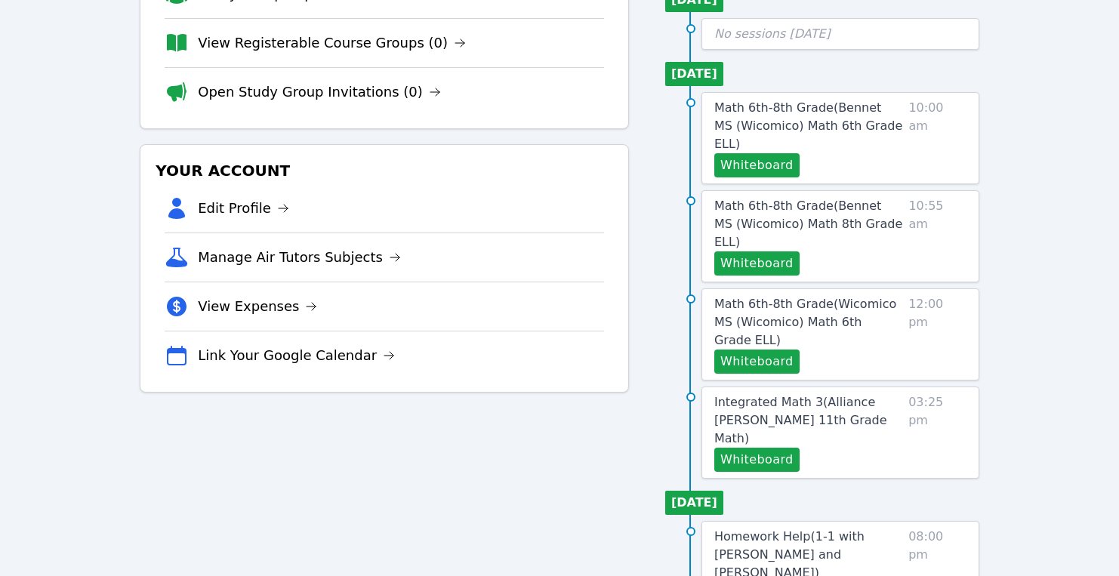
scroll to position [204, 0]
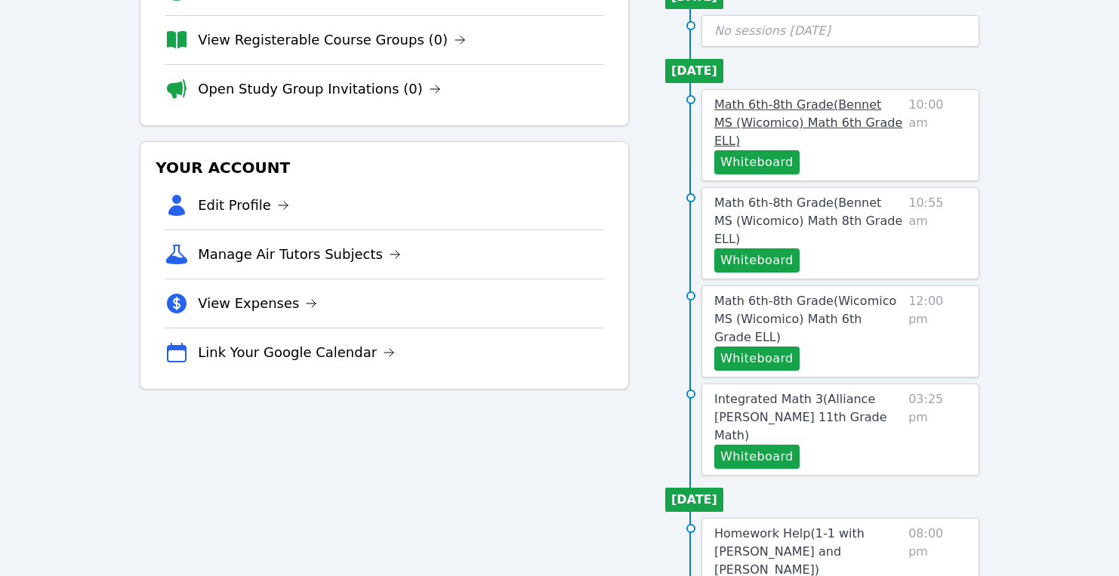
click at [748, 131] on link "Math 6th-8th Grade ( Bennet MS (Wicomico) Math 6th Grade ELL )" at bounding box center [808, 123] width 188 height 54
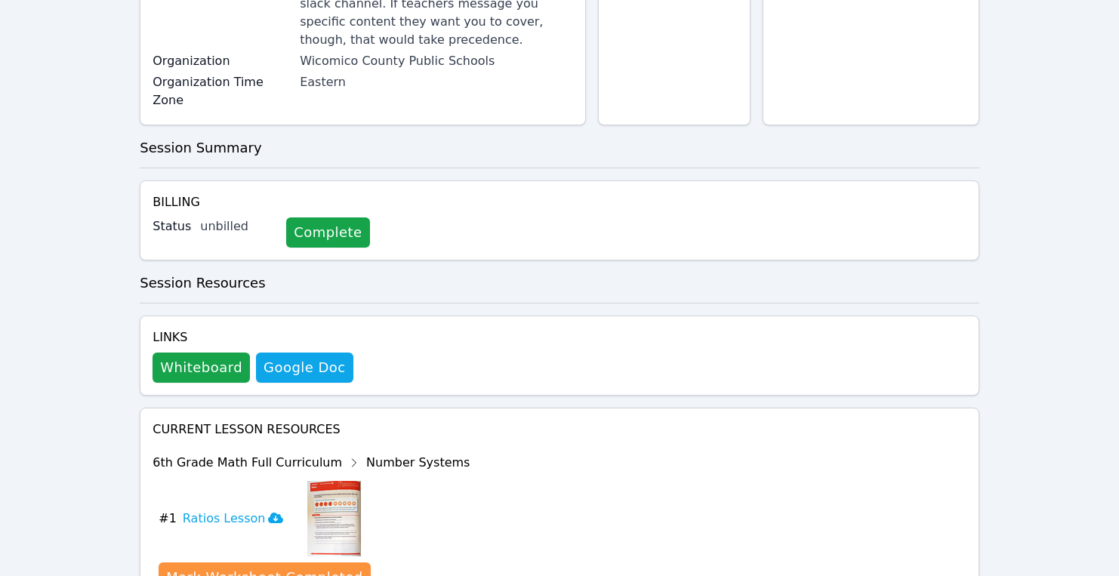
scroll to position [322, 0]
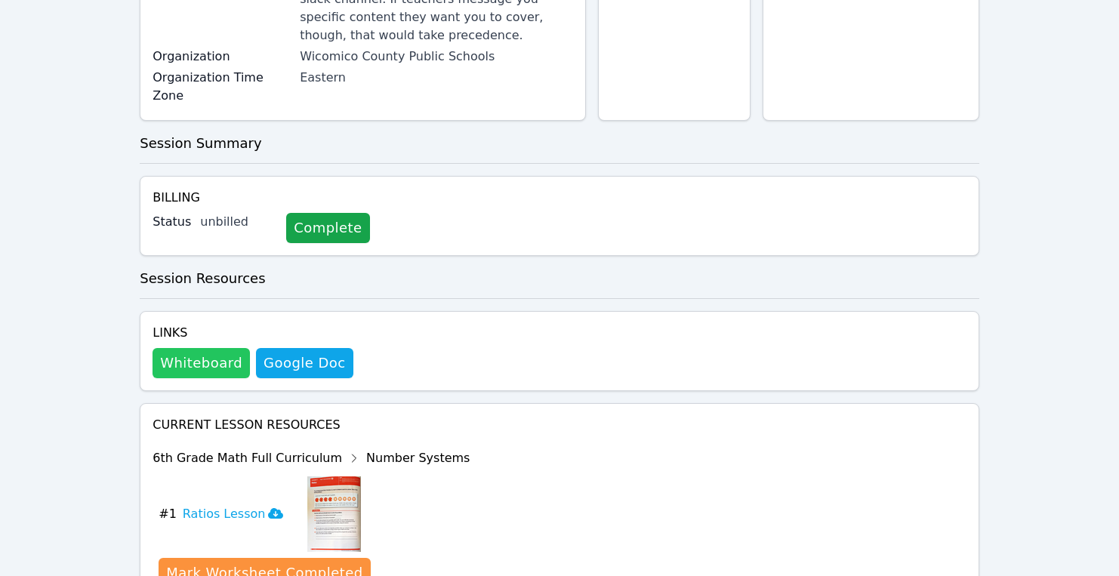
click at [197, 348] on button "Whiteboard" at bounding box center [200, 363] width 97 height 30
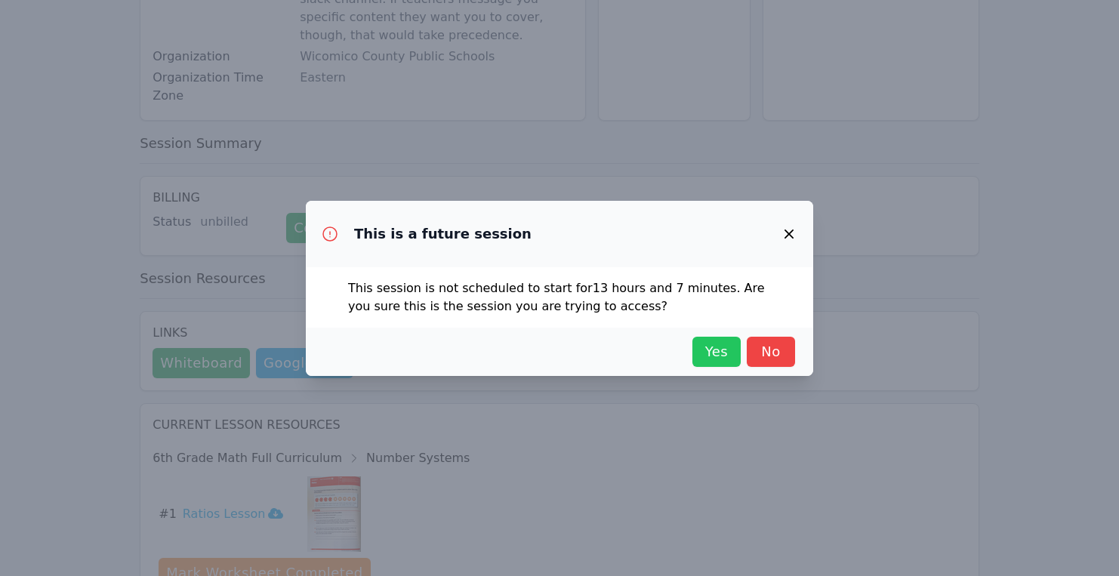
click at [708, 362] on button "Yes" at bounding box center [716, 352] width 48 height 30
